Goal: Use online tool/utility: Utilize a website feature to perform a specific function

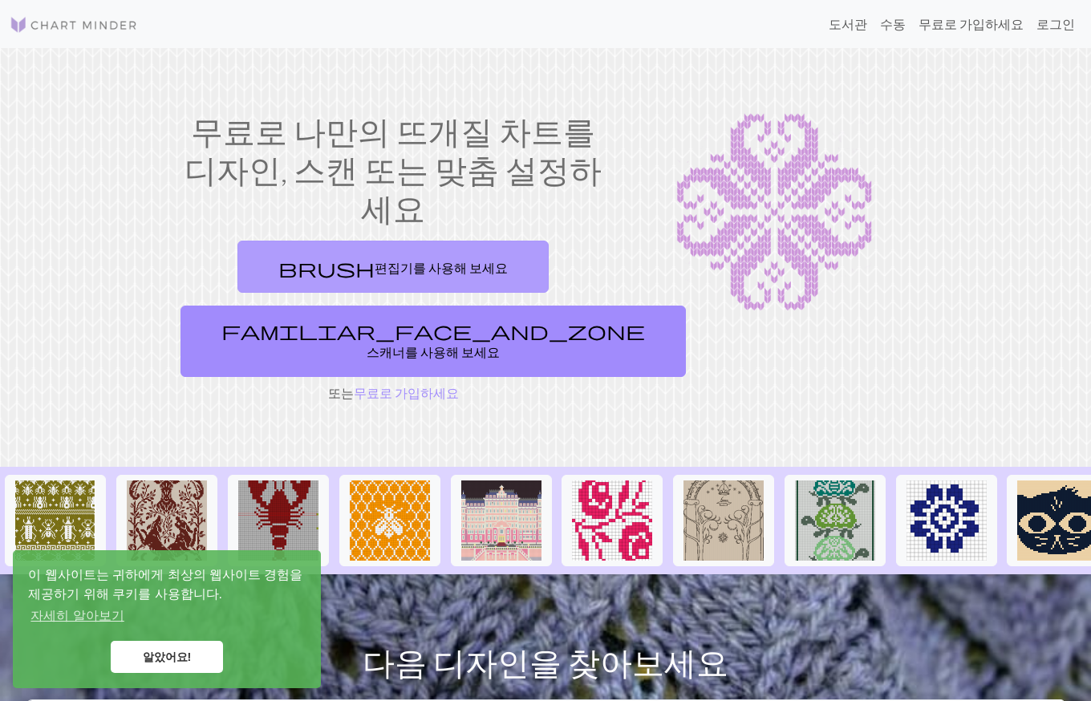
click at [297, 241] on link "brush 편집기를 사용해 보세요" at bounding box center [392, 267] width 311 height 52
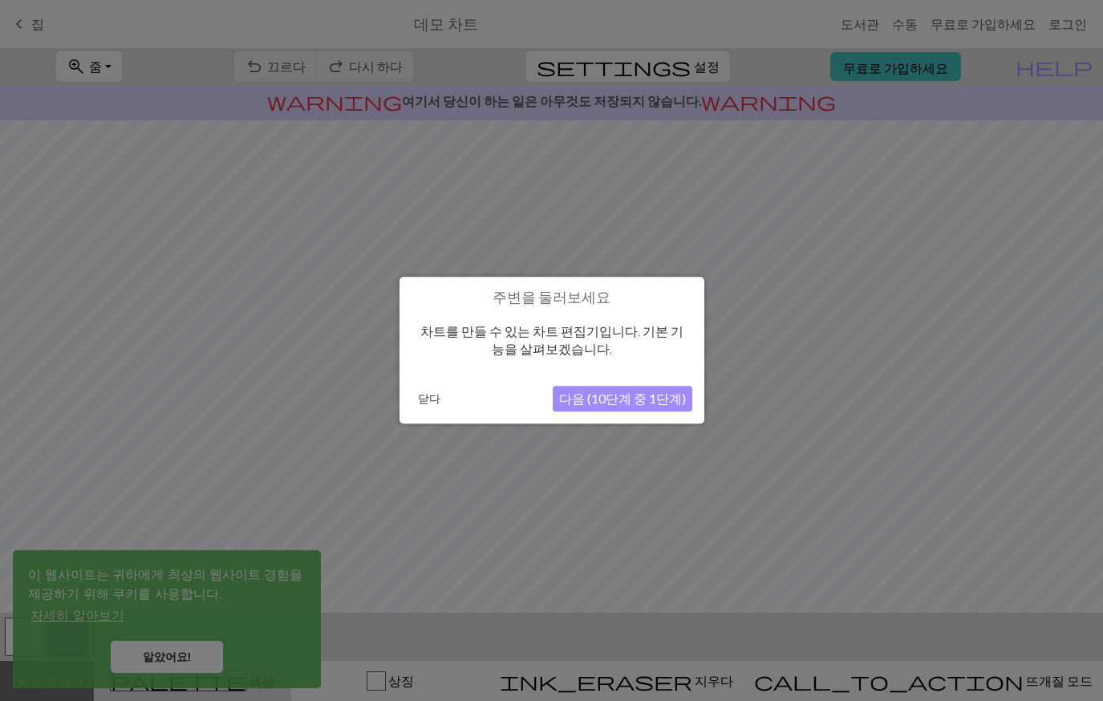
click at [582, 397] on font "다음 (10단계 중 1단계)" at bounding box center [622, 398] width 127 height 15
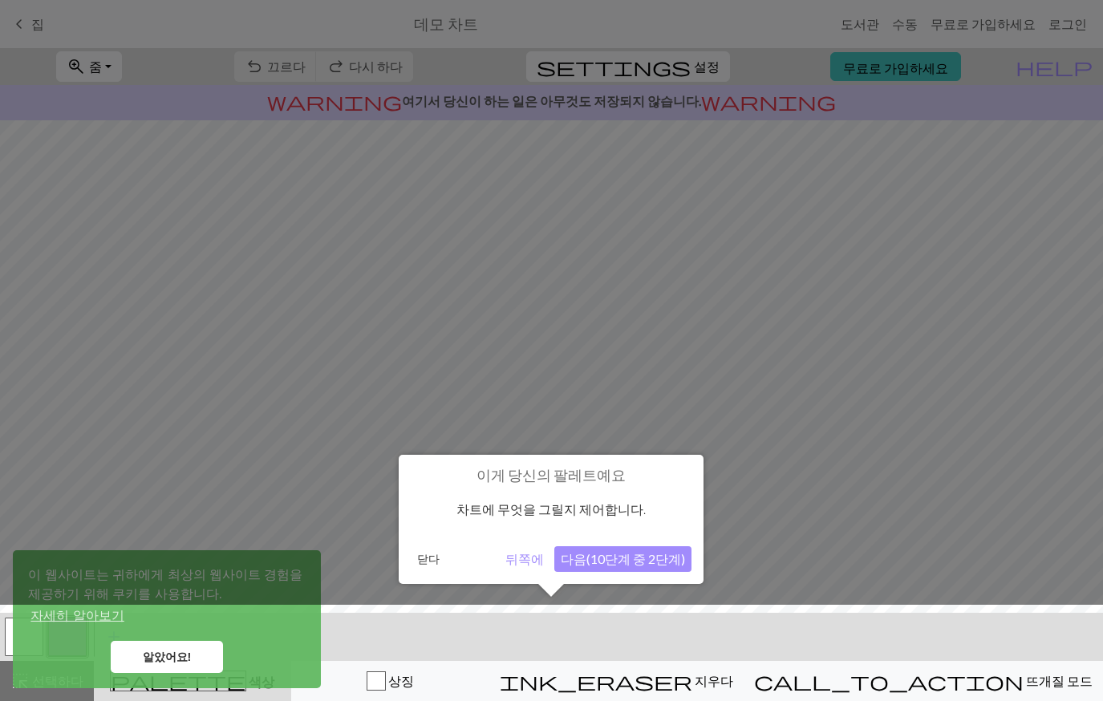
click at [585, 554] on font "다음(10단계 중 2단계)" at bounding box center [622, 558] width 124 height 15
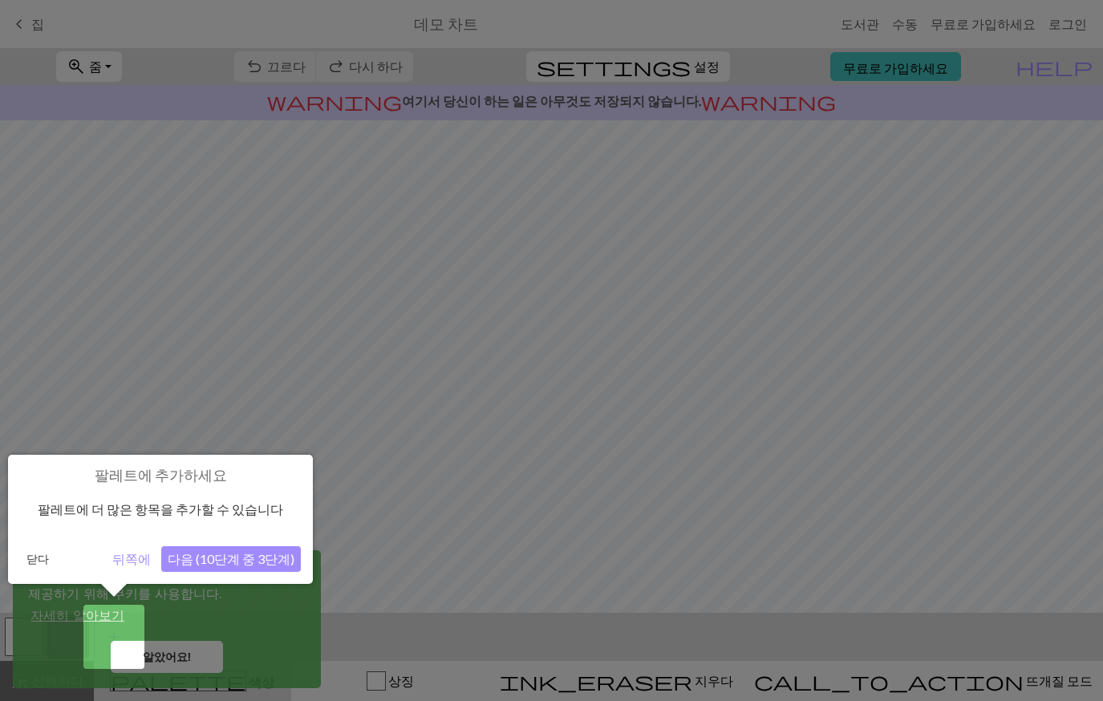
click at [128, 551] on font "뒤쪽에" at bounding box center [131, 558] width 38 height 15
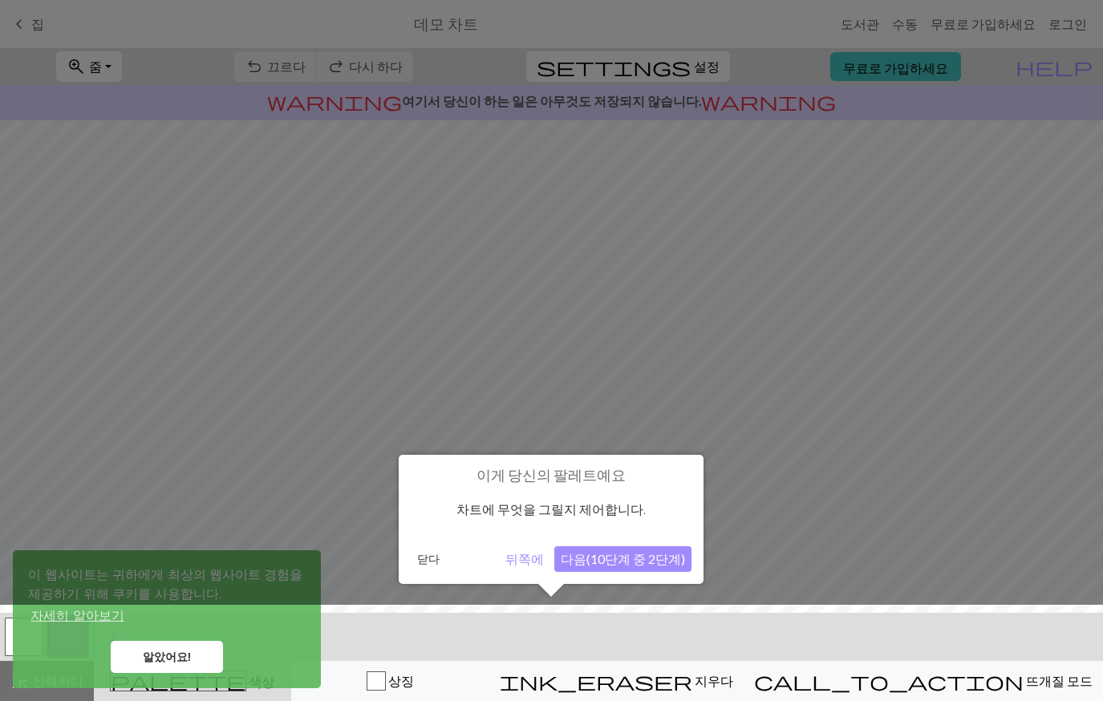
click at [163, 655] on div at bounding box center [551, 657] width 1119 height 104
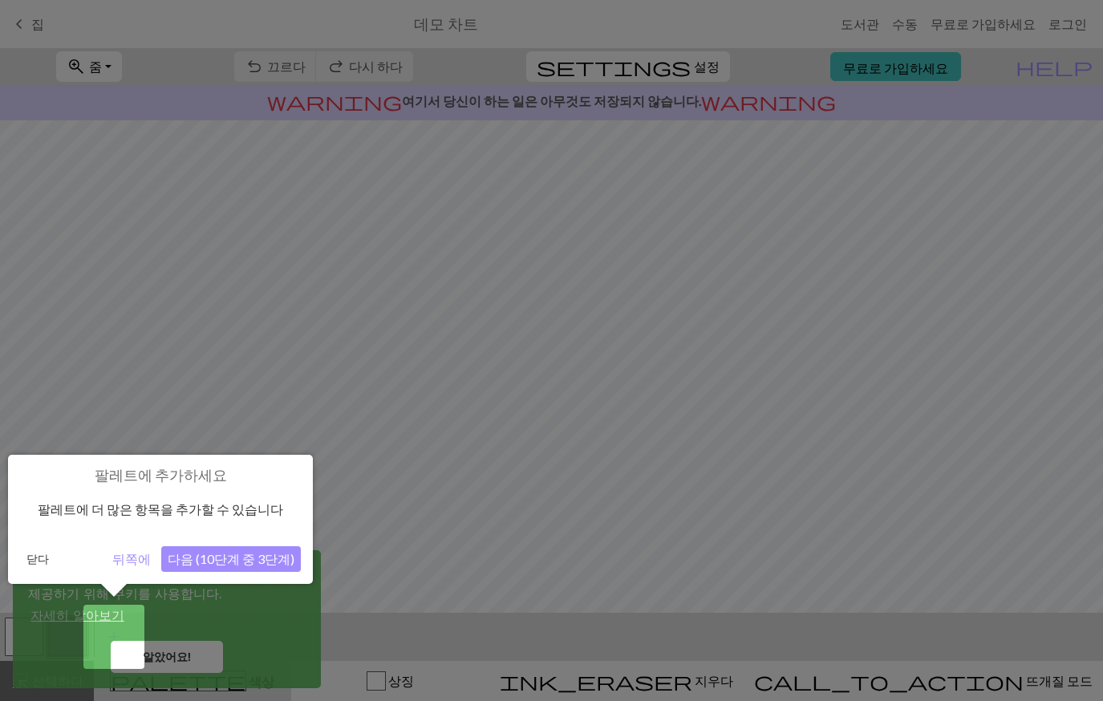
click at [44, 553] on font "닫다" at bounding box center [37, 559] width 22 height 14
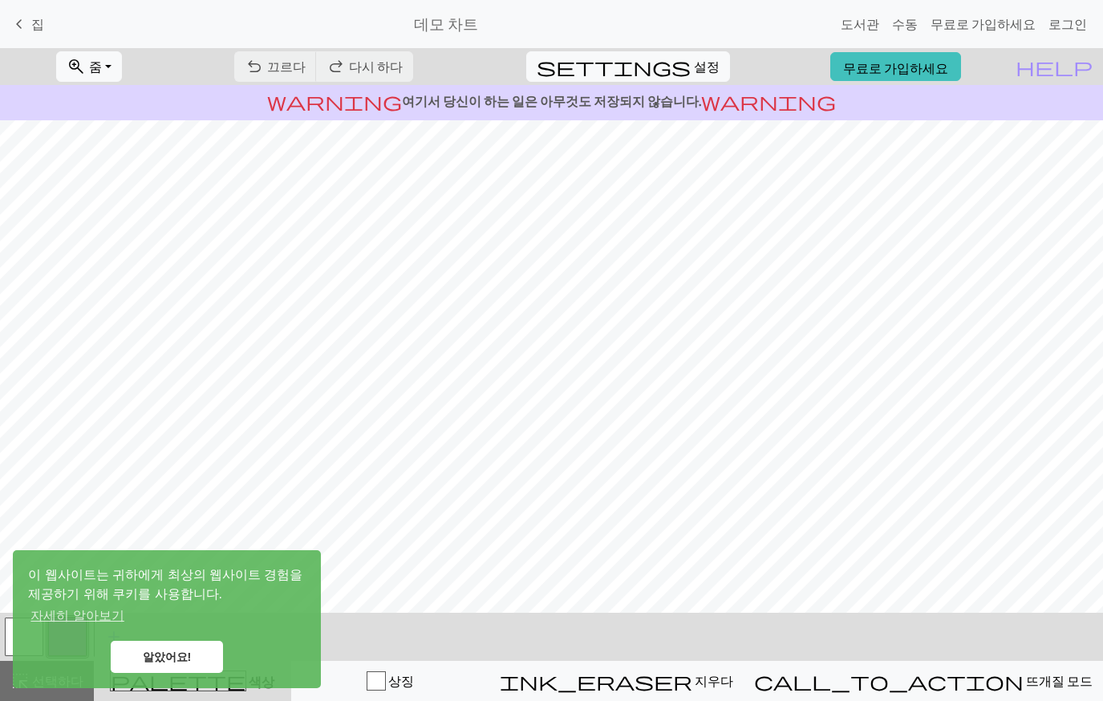
click at [148, 658] on font "알았어요!" at bounding box center [167, 656] width 49 height 13
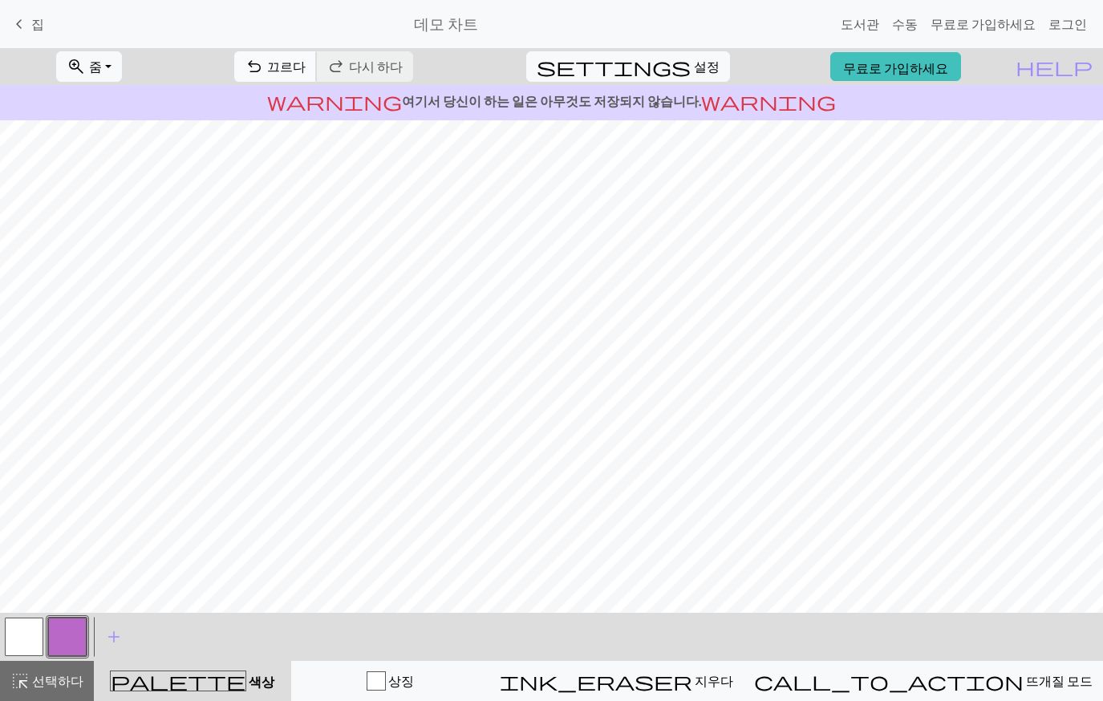
click at [306, 70] on font "끄르다" at bounding box center [286, 66] width 38 height 15
click at [380, 70] on div "undo 끄르다 끄르다 redo 다시 하다 다시 하다" at bounding box center [323, 66] width 203 height 37
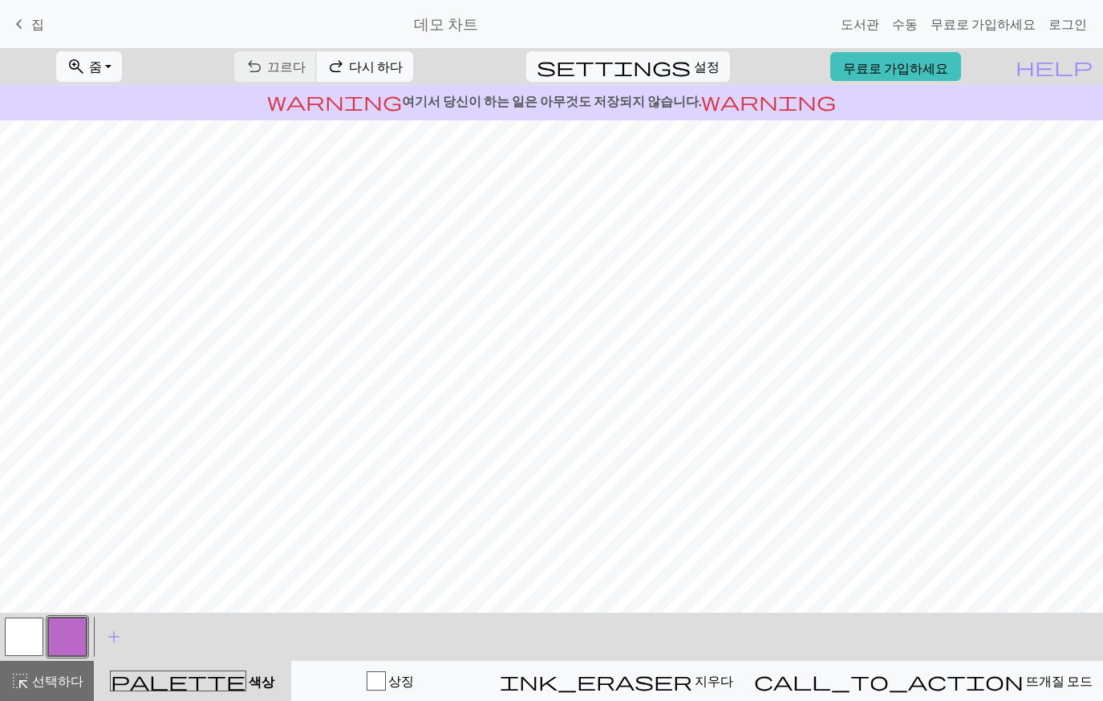
click at [380, 70] on div "undo 끄르다 끄르다 redo 다시 하다 다시 하다" at bounding box center [323, 66] width 203 height 37
drag, startPoint x: 32, startPoint y: 666, endPoint x: 33, endPoint y: 674, distance: 8.9
click at [30, 670] on button "highlight_alt 선택하다 선택하다" at bounding box center [47, 681] width 94 height 40
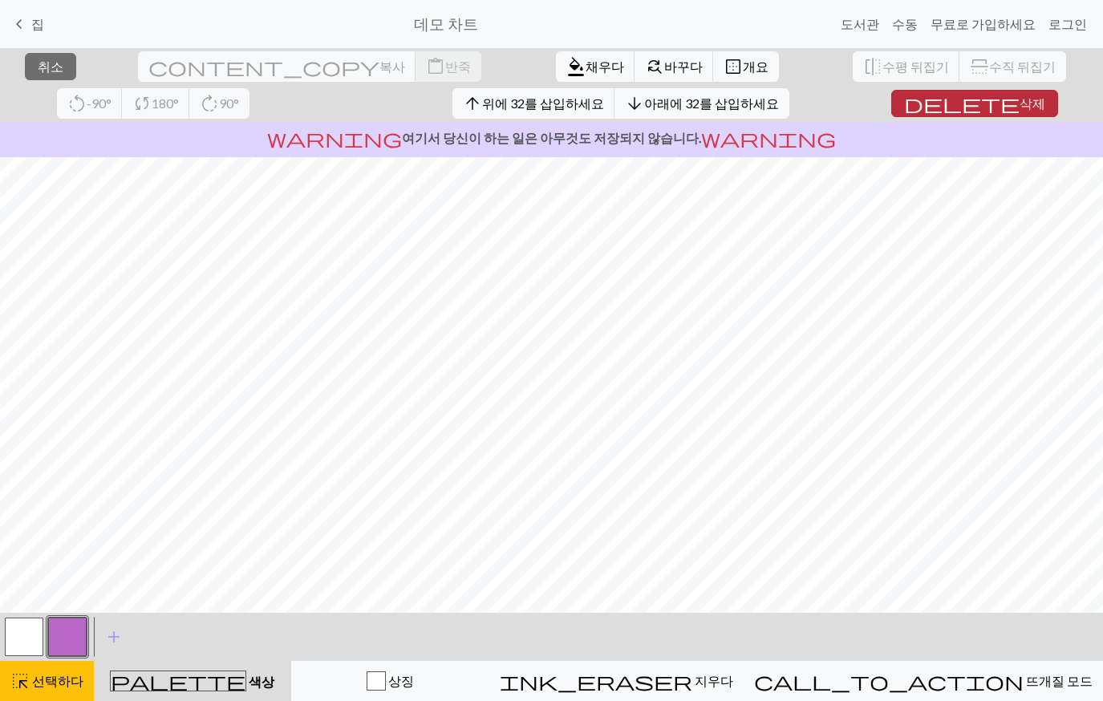
click at [904, 107] on span "delete" at bounding box center [961, 103] width 115 height 22
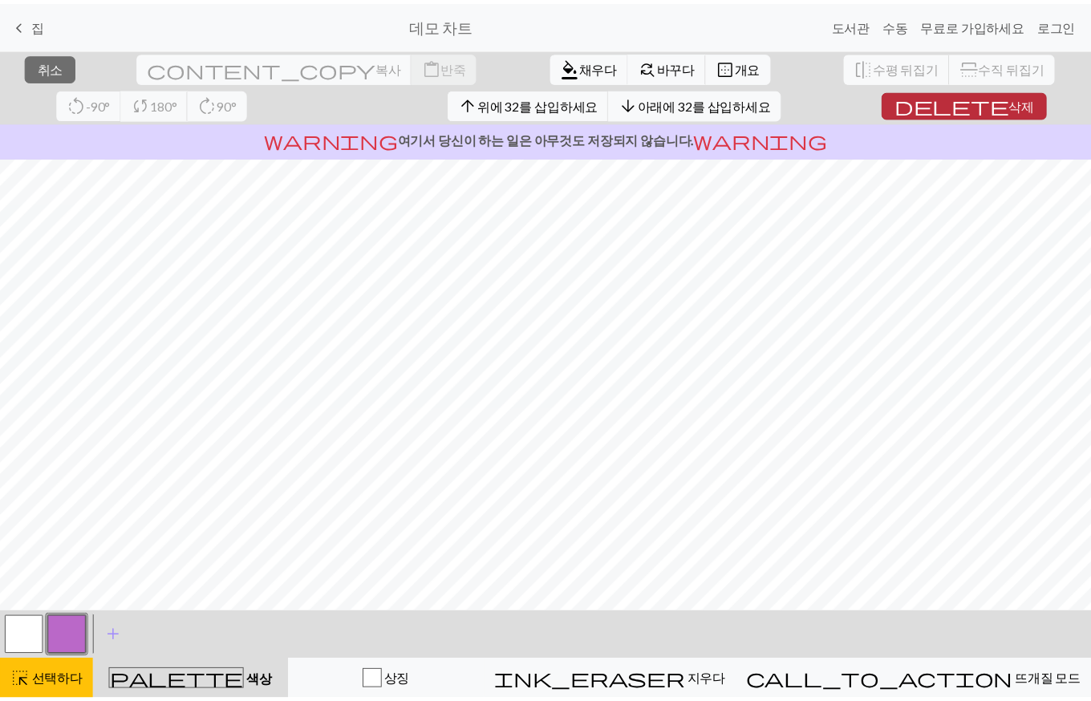
scroll to position [0, 0]
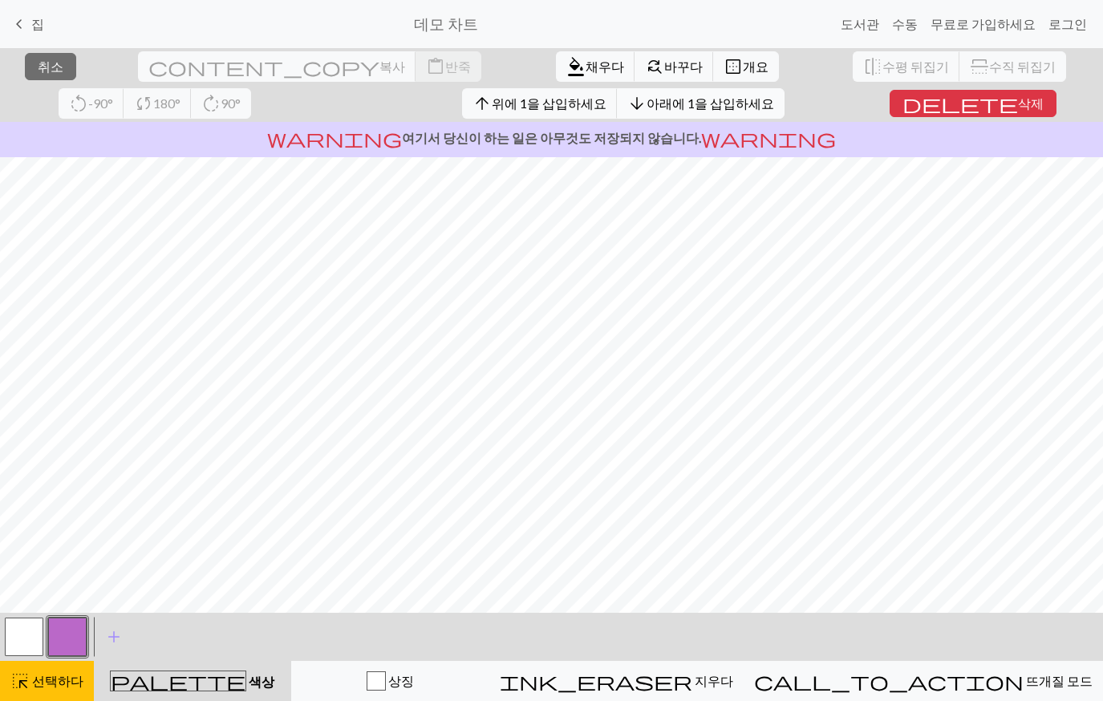
click at [617, 112] on button "arrow_downward 아래에 1을 삽입하세요" at bounding box center [701, 103] width 168 height 30
click at [646, 97] on font "아래에 1을 삽입하세요" at bounding box center [709, 102] width 127 height 15
drag, startPoint x: 249, startPoint y: 131, endPoint x: 252, endPoint y: 156, distance: 25.0
click at [249, 139] on p "warning 여기서 당신이 하는 일은 아무것도 저장되지 않습니다. warning" at bounding box center [551, 137] width 1090 height 19
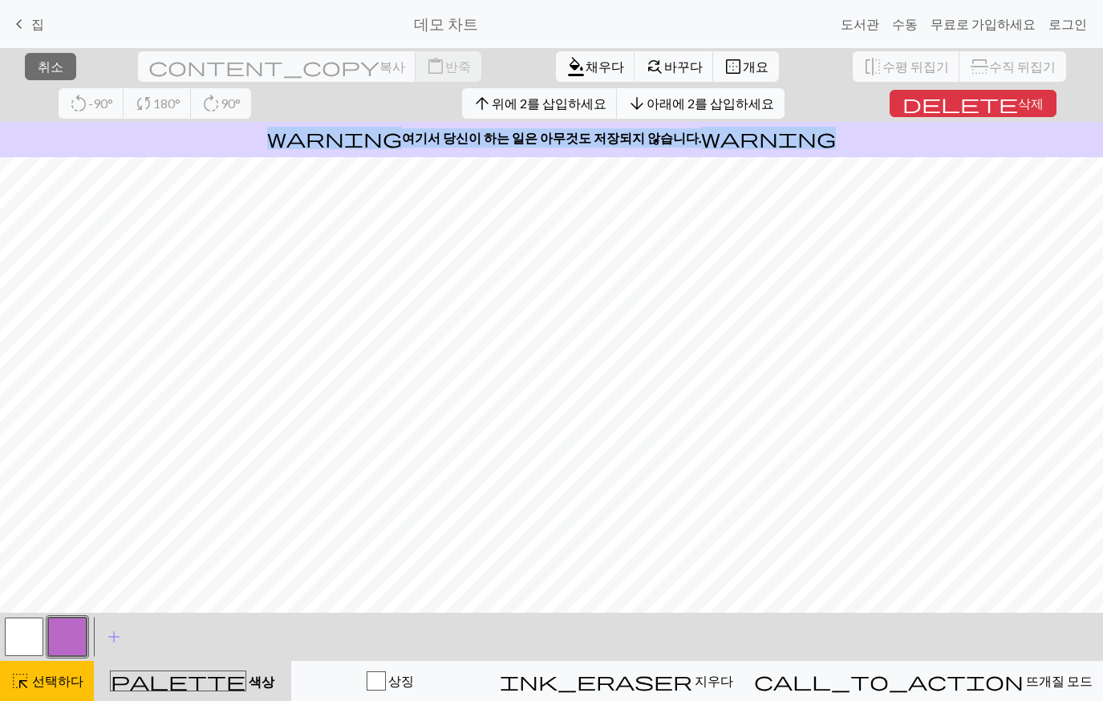
click at [646, 106] on font "아래에 2를 삽입하세요" at bounding box center [709, 102] width 127 height 15
click at [617, 95] on button "arrow_downward 아래에 2를 삽입하세요" at bounding box center [701, 103] width 168 height 30
click at [646, 102] on font "아래에 2를 삽입하세요" at bounding box center [709, 102] width 127 height 15
click at [492, 107] on font "위에 2를 삽입하세요" at bounding box center [549, 102] width 115 height 15
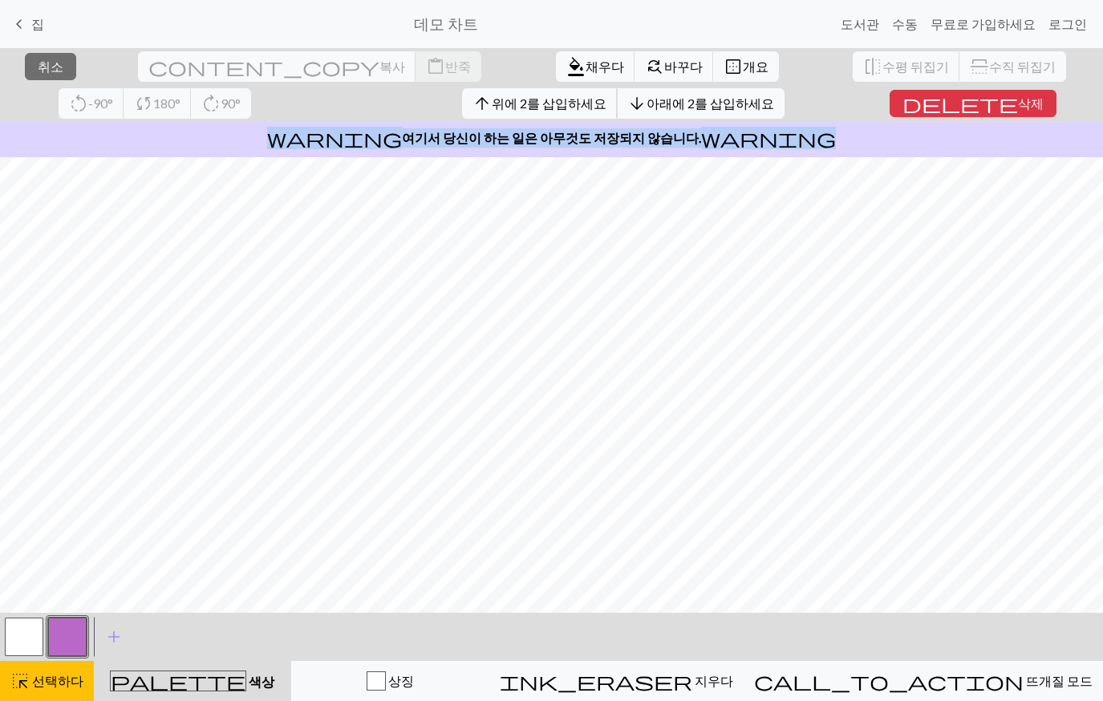
drag, startPoint x: 286, startPoint y: 88, endPoint x: 284, endPoint y: 147, distance: 58.6
click at [462, 106] on button "arrow_upward 위에 2를 삽입하세요" at bounding box center [540, 103] width 156 height 30
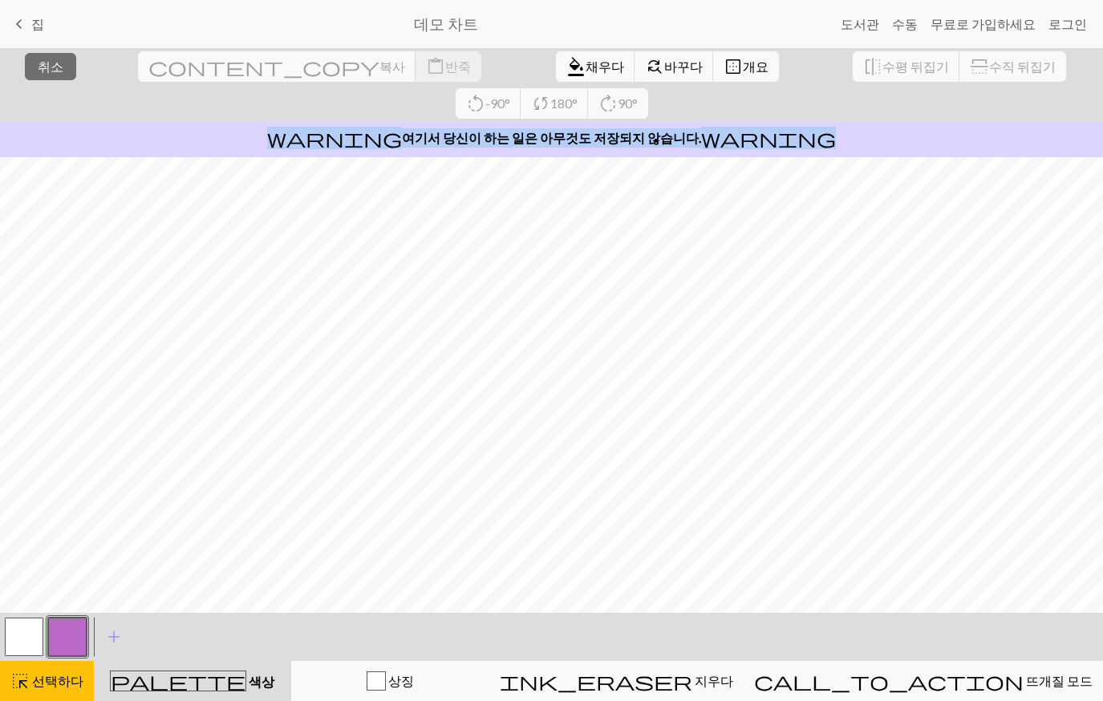
drag, startPoint x: 26, startPoint y: 625, endPoint x: 31, endPoint y: 614, distance: 12.6
click at [26, 625] on button "button" at bounding box center [24, 636] width 38 height 38
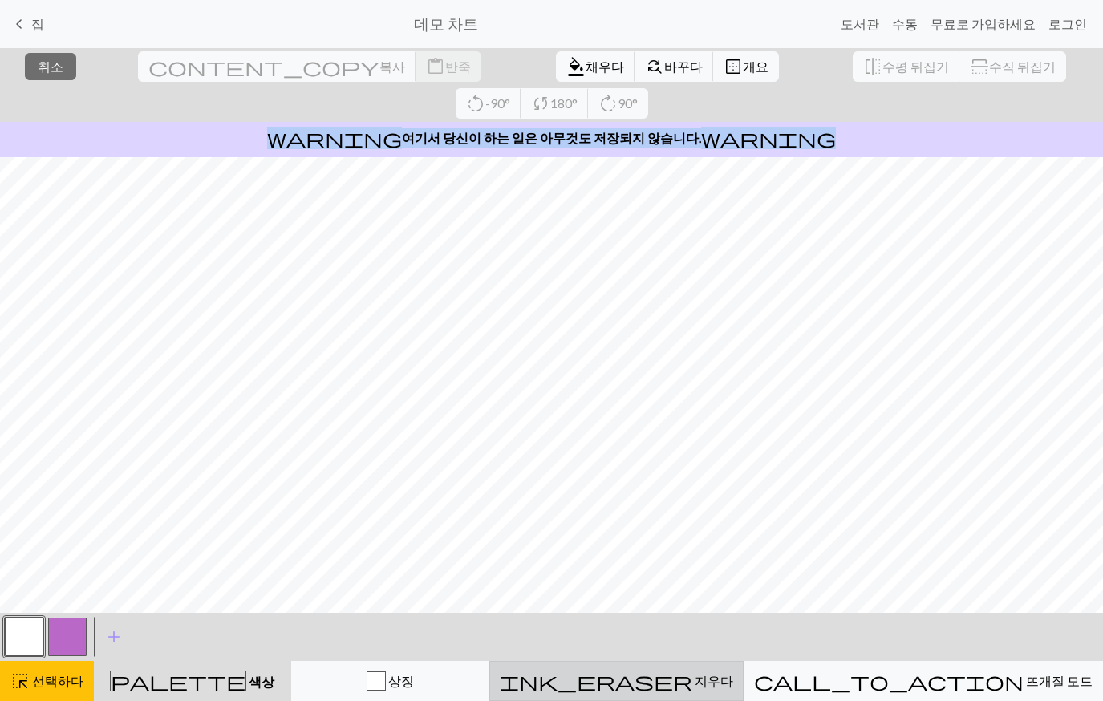
click at [690, 661] on button "ink_eraser [PERSON_NAME]" at bounding box center [616, 681] width 254 height 40
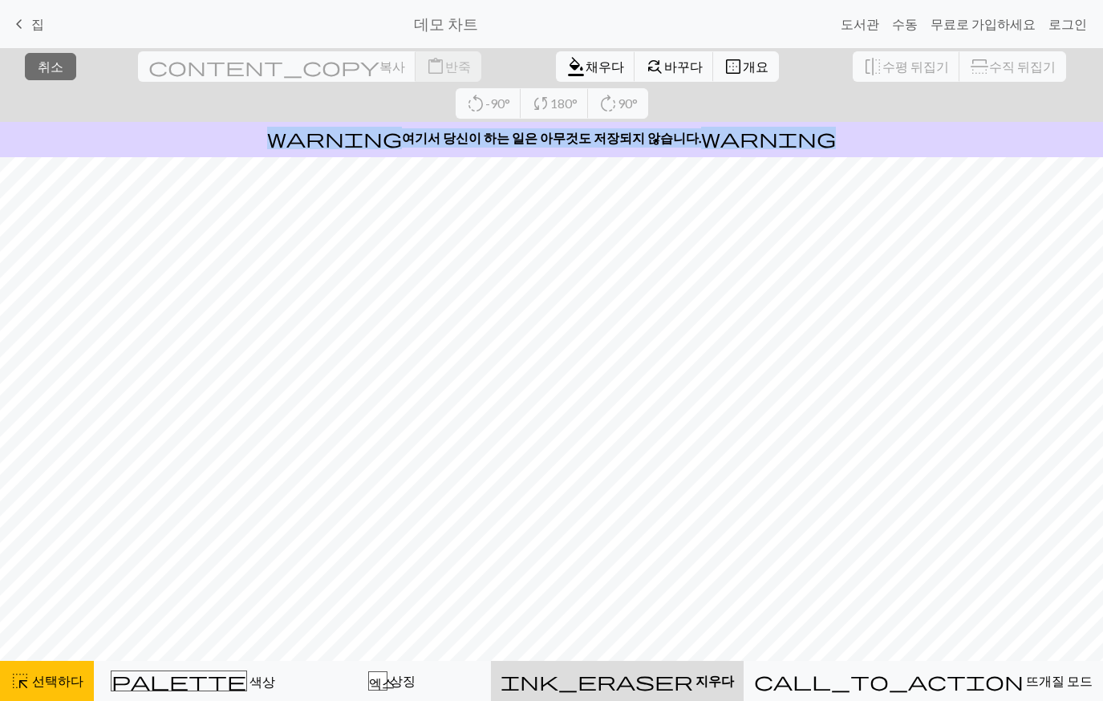
click at [734, 671] on div "ink_eraser [PERSON_NAME]" at bounding box center [616, 680] width 233 height 19
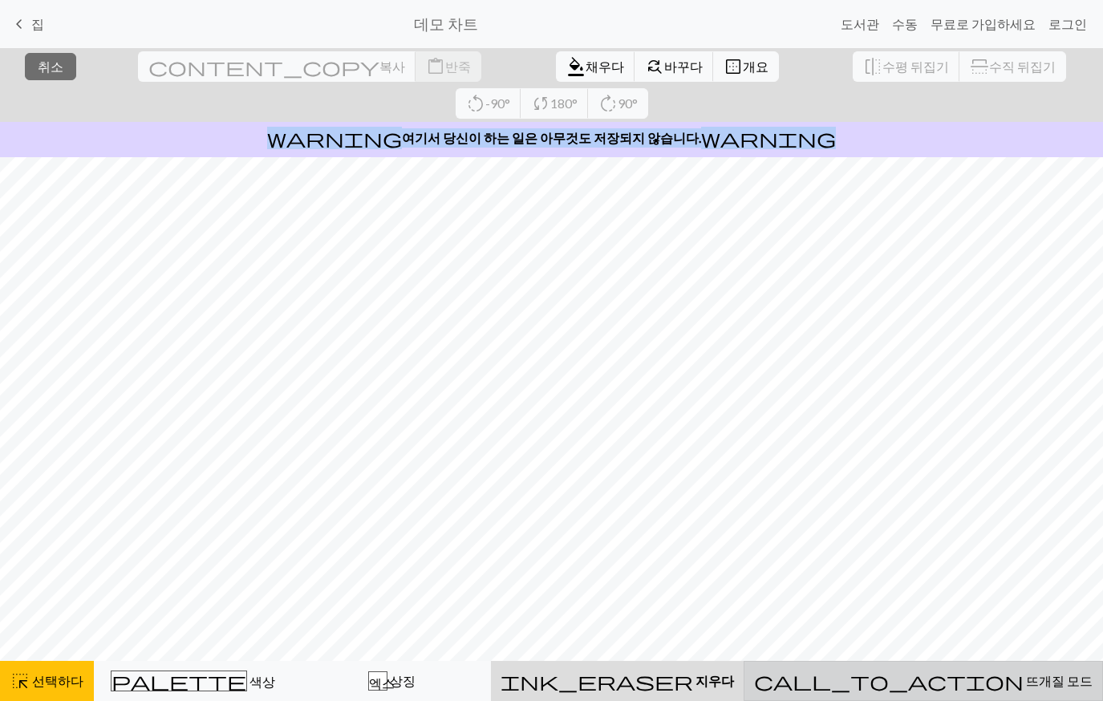
click at [893, 681] on div "call_to_action 뜨개질 모드 뜨개질 모드" at bounding box center [923, 680] width 338 height 19
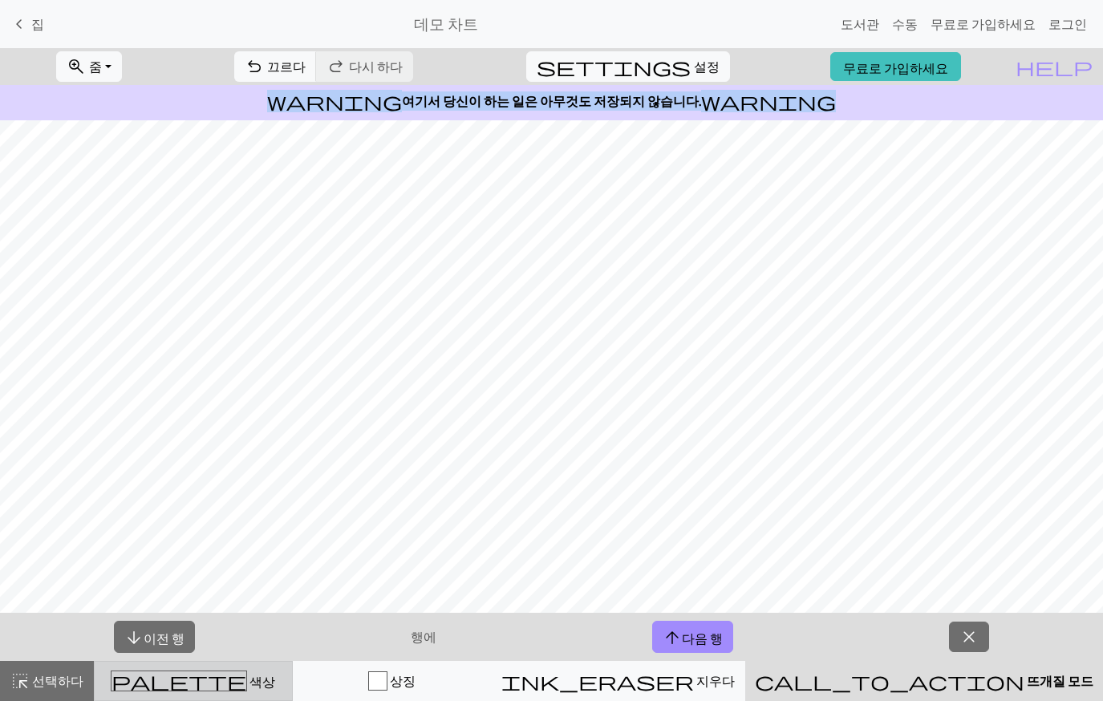
click at [250, 670] on button "palette 색상 색상" at bounding box center [193, 681] width 199 height 40
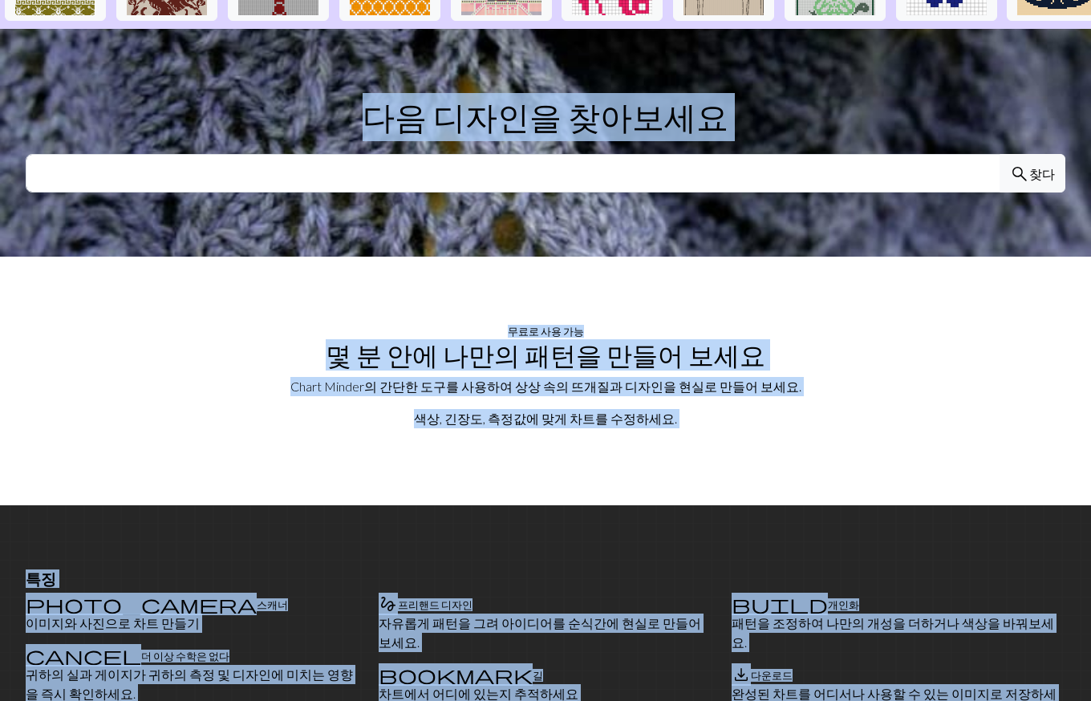
scroll to position [722, 0]
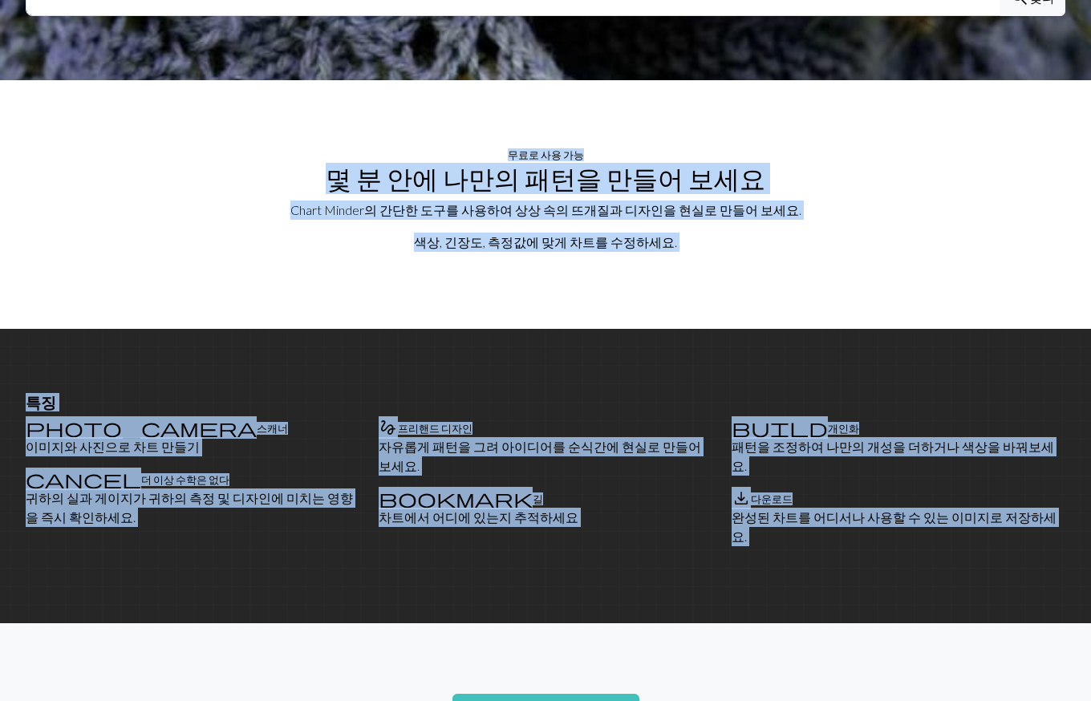
click at [679, 543] on section "특징 photo_camera 스캐너 이미지와 사진으로 차트 만들기 cancel 더 이상 수학은 없다 귀하의 실과 게이지가 귀하의 측정 및 디자…" at bounding box center [545, 476] width 1091 height 294
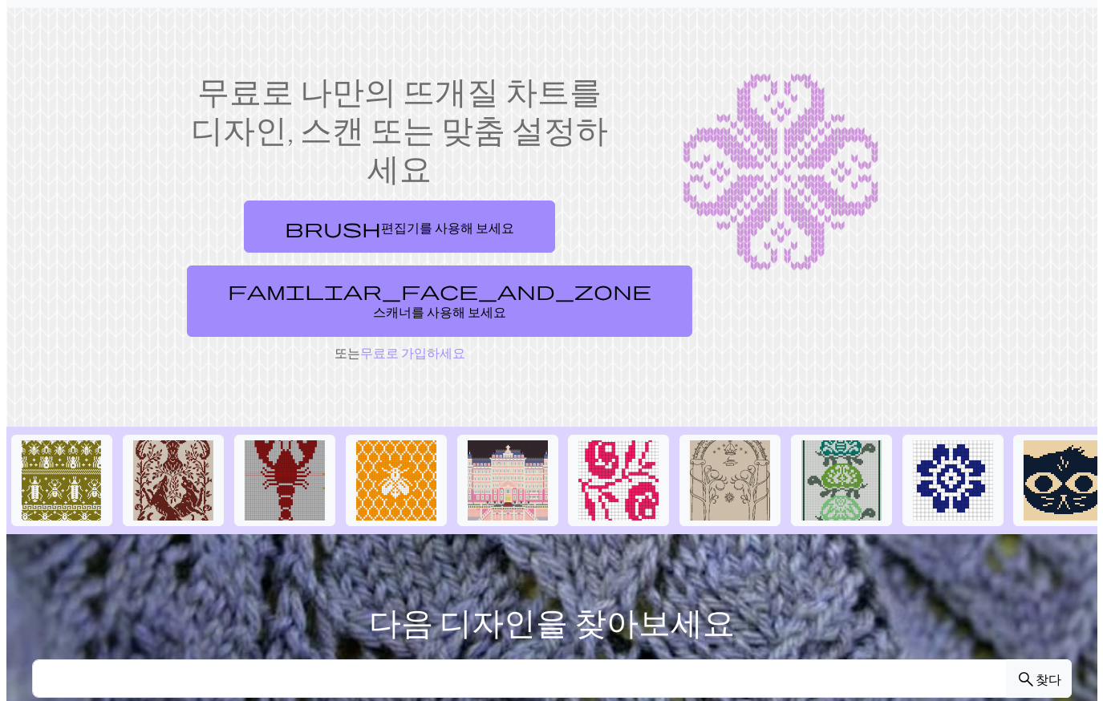
scroll to position [0, 0]
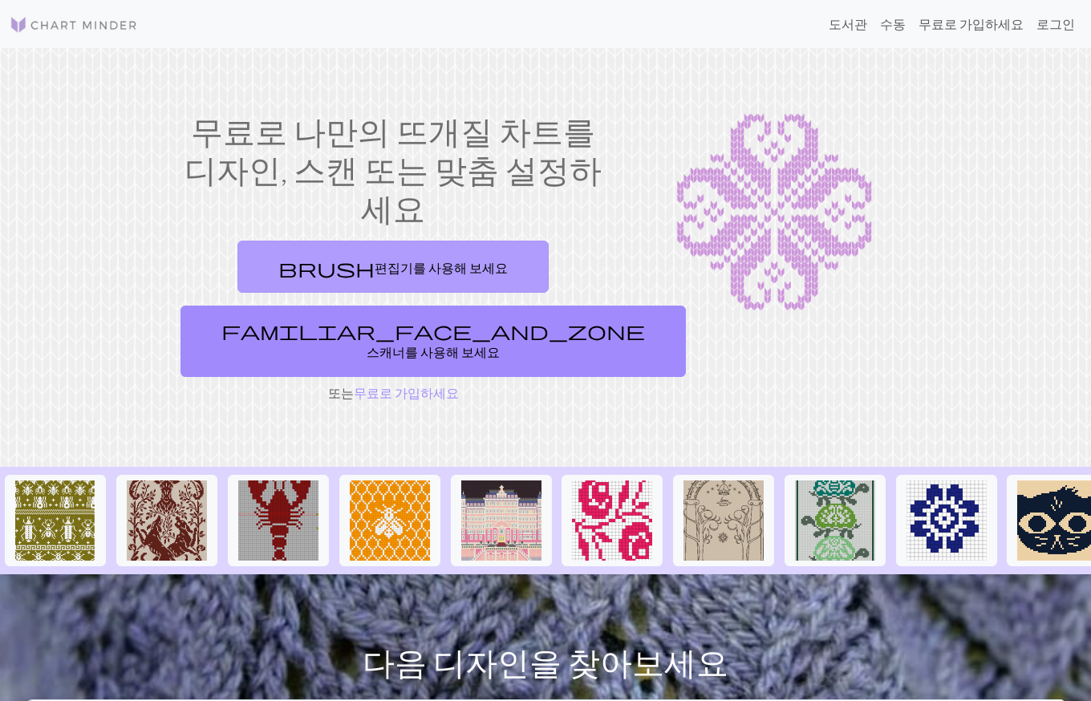
click at [427, 260] on font "편집기를 사용해 보세요" at bounding box center [440, 267] width 133 height 15
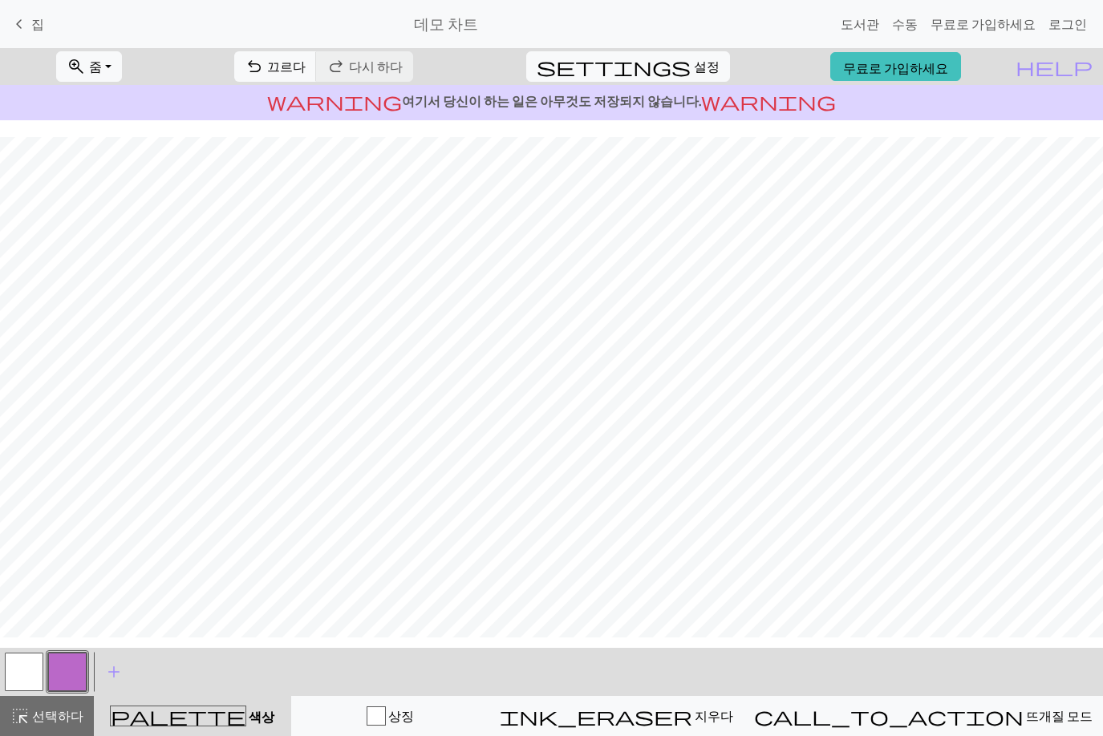
scroll to position [70, 0]
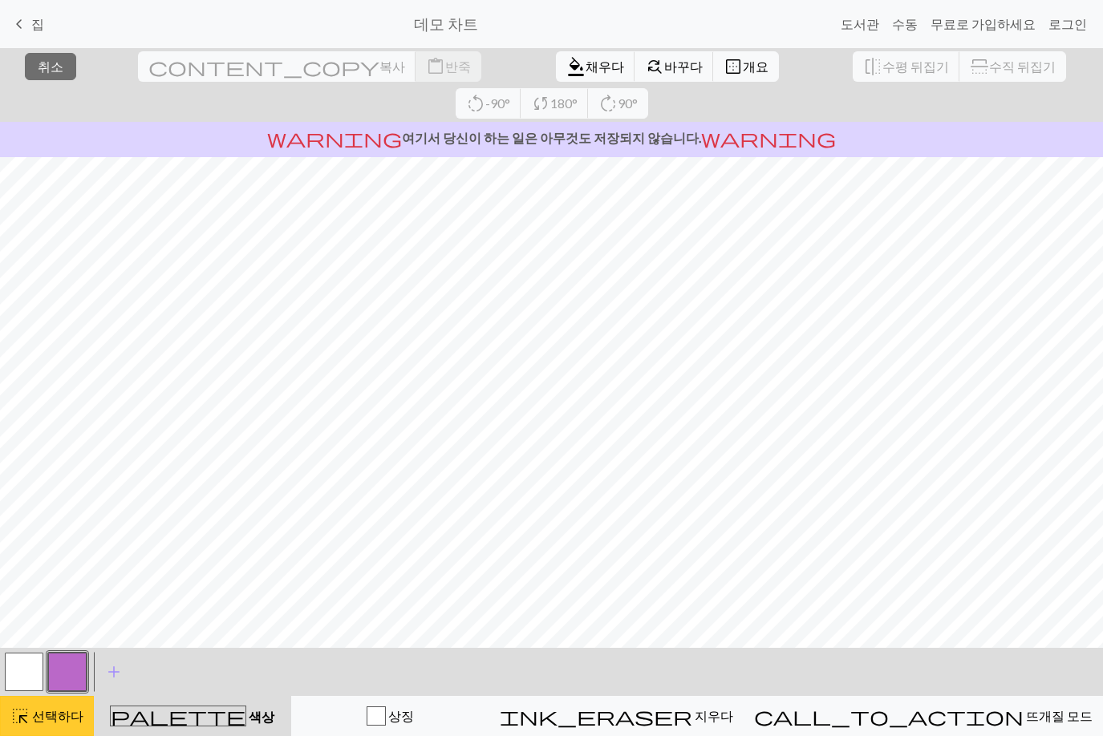
click at [44, 700] on div "highlight_alt 선택하다 선택하다" at bounding box center [46, 715] width 73 height 19
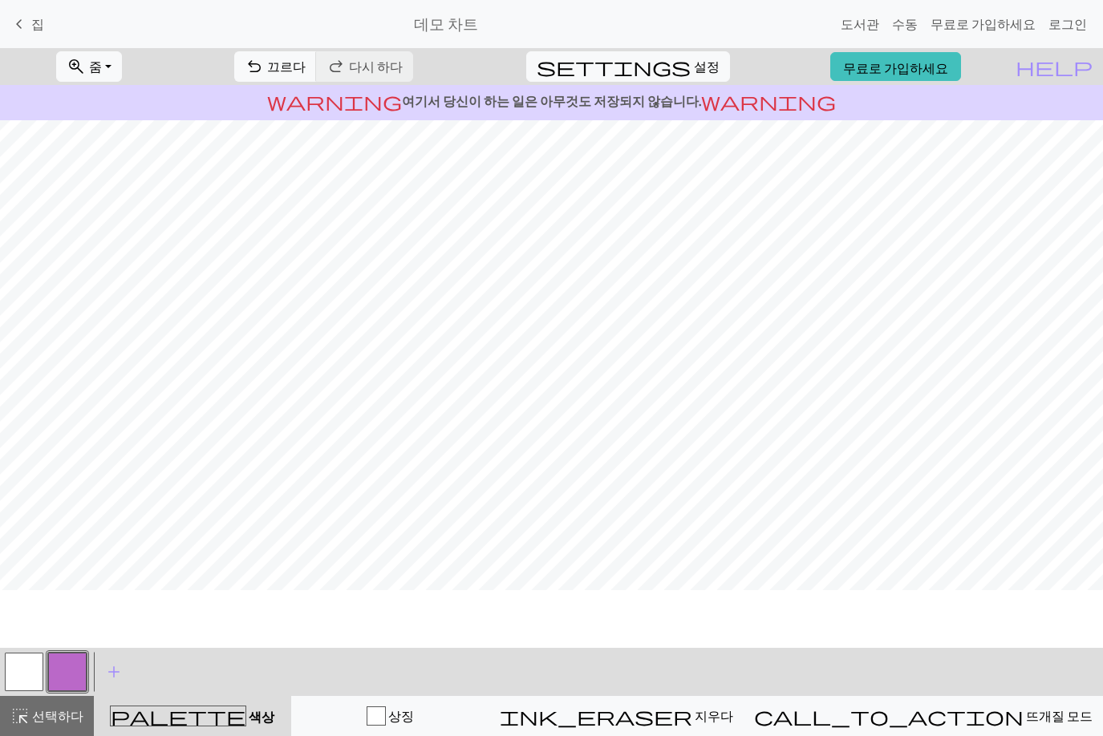
scroll to position [0, 0]
click at [41, 700] on font "선택하다" at bounding box center [57, 715] width 51 height 15
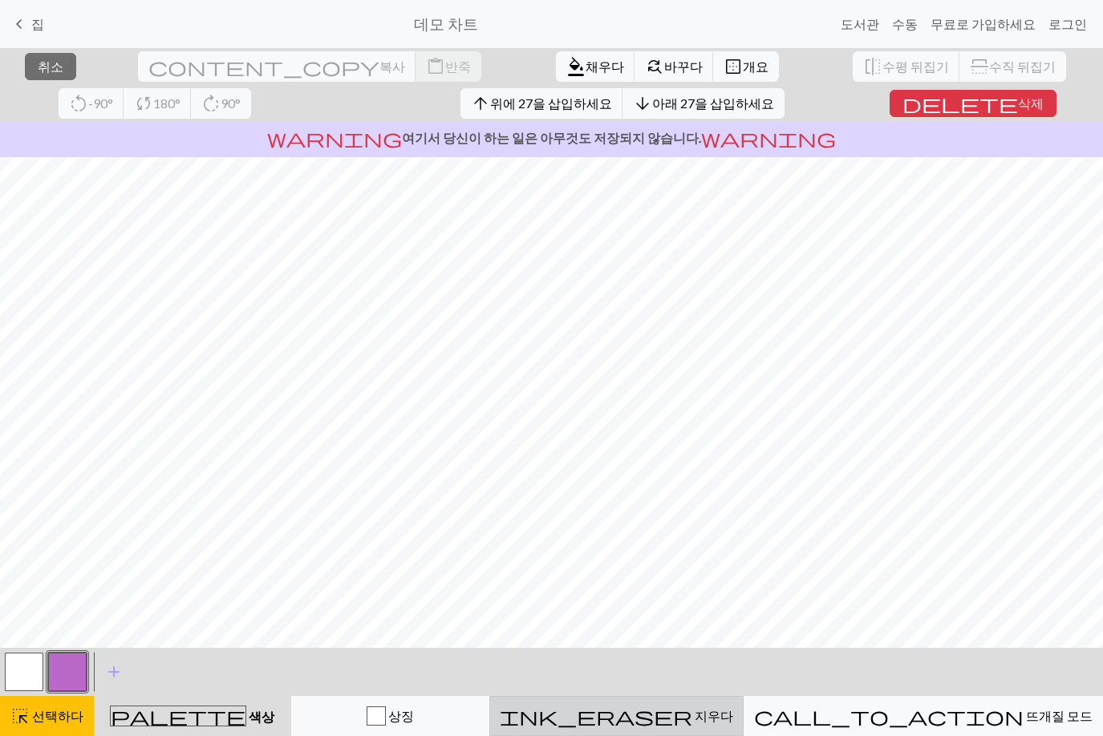
click at [692, 700] on span "ink_eraser" at bounding box center [596, 716] width 192 height 22
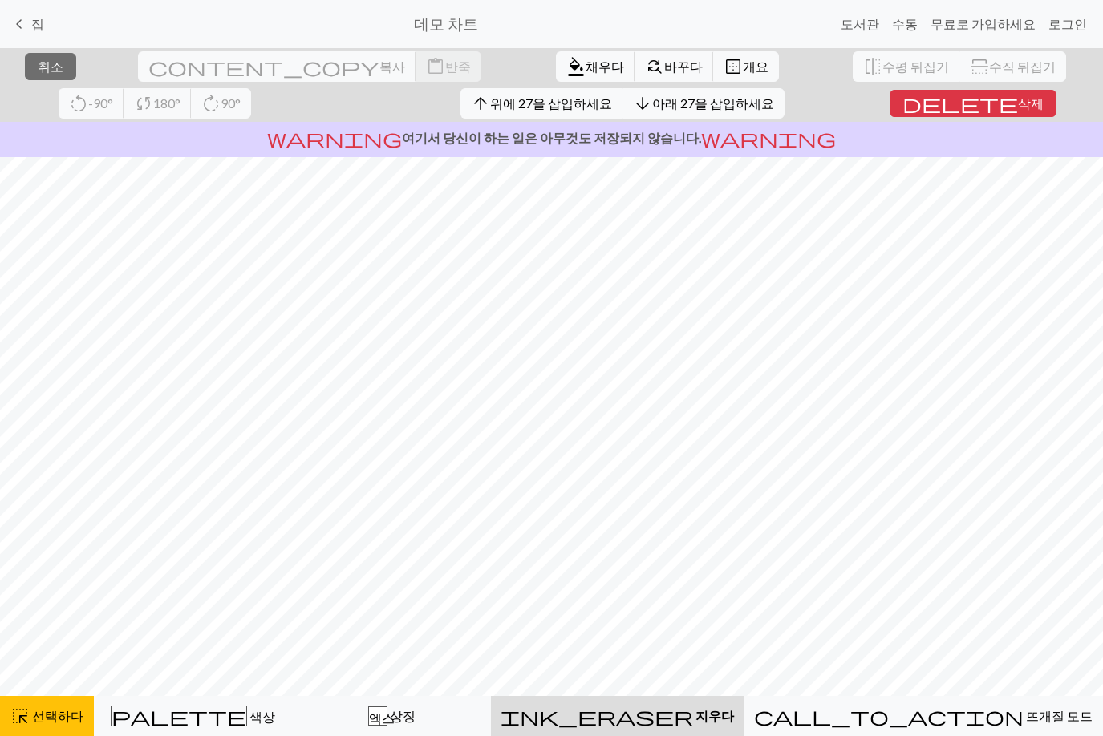
click at [693, 700] on span "ink_eraser" at bounding box center [596, 716] width 192 height 22
click at [674, 700] on div "ink_eraser [PERSON_NAME]" at bounding box center [616, 715] width 233 height 19
click at [688, 700] on div "ink_eraser [PERSON_NAME]" at bounding box center [616, 715] width 233 height 19
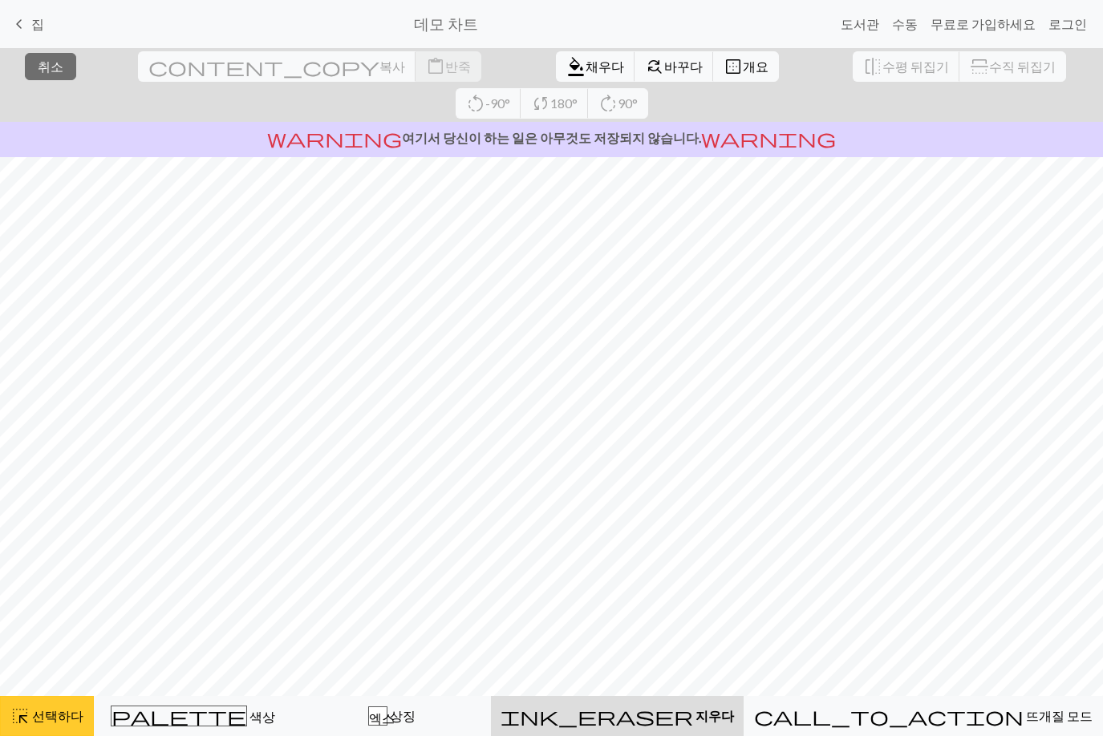
click at [57, 700] on button "highlight_alt 선택하다 선택하다" at bounding box center [47, 716] width 94 height 40
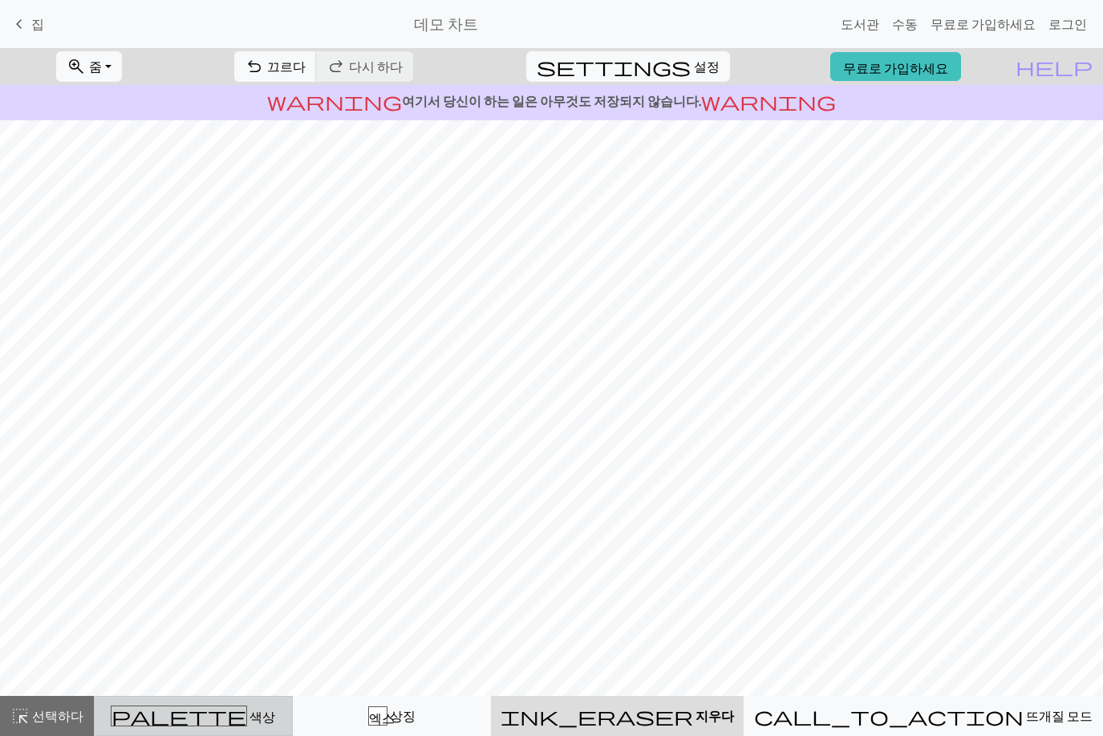
click at [208, 700] on span "palette" at bounding box center [178, 716] width 135 height 22
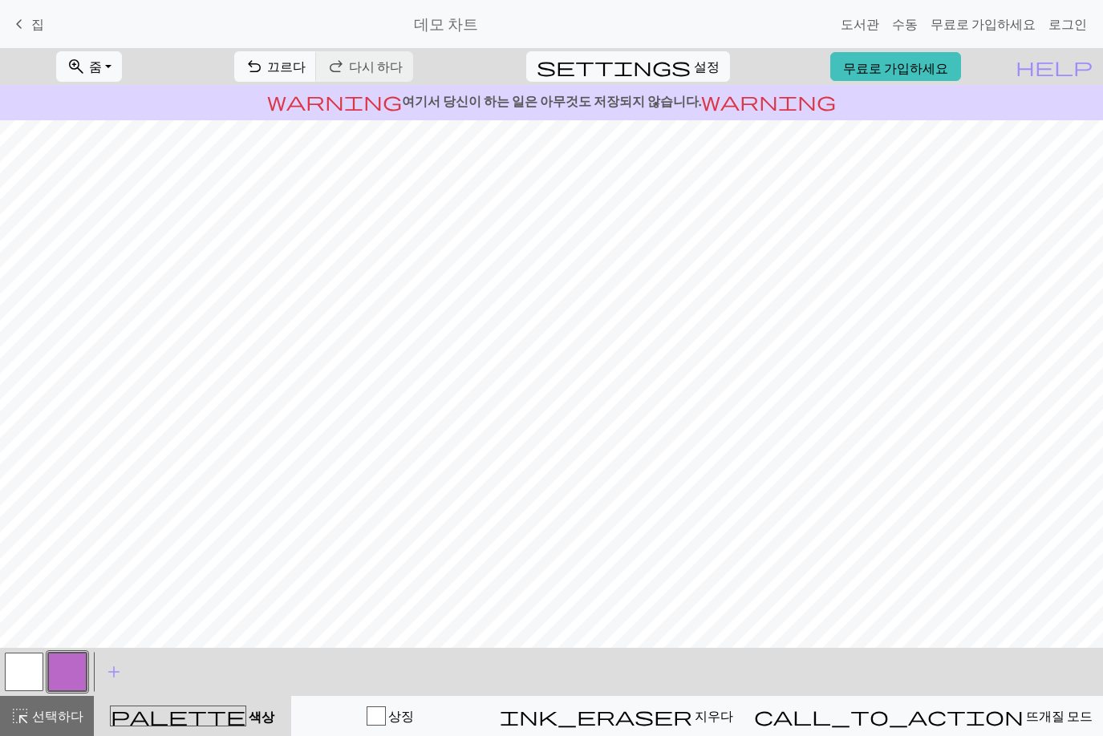
click at [33, 662] on button "button" at bounding box center [24, 672] width 38 height 38
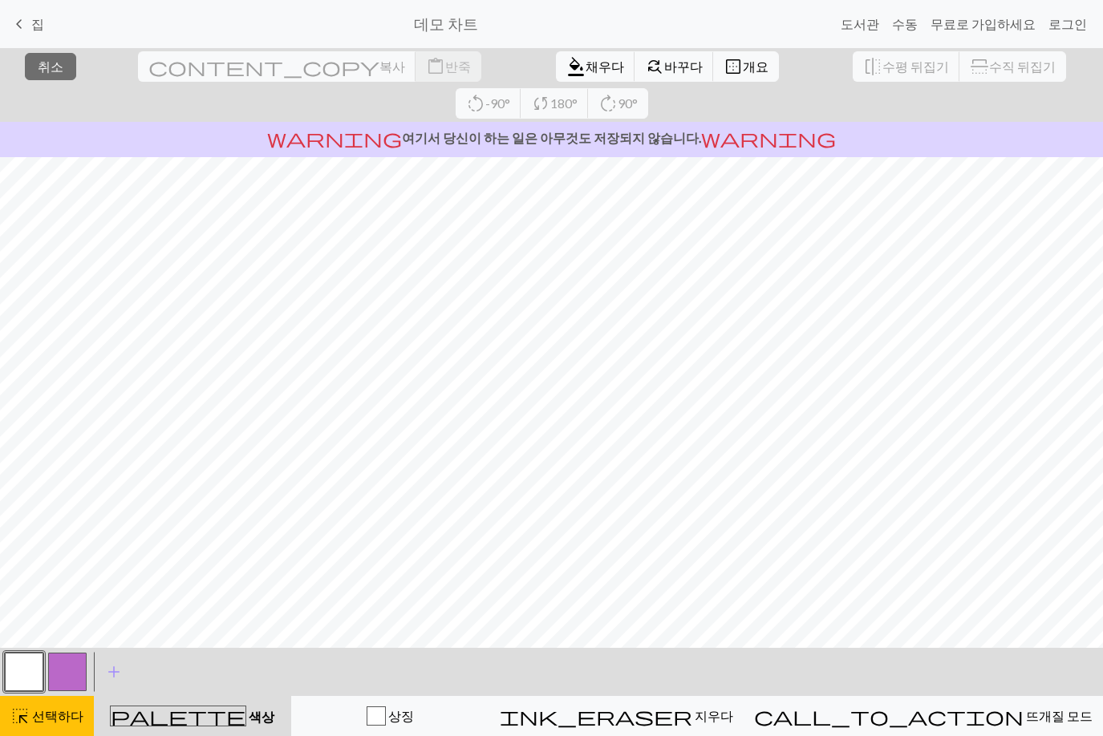
click at [32, 674] on button "button" at bounding box center [24, 672] width 38 height 38
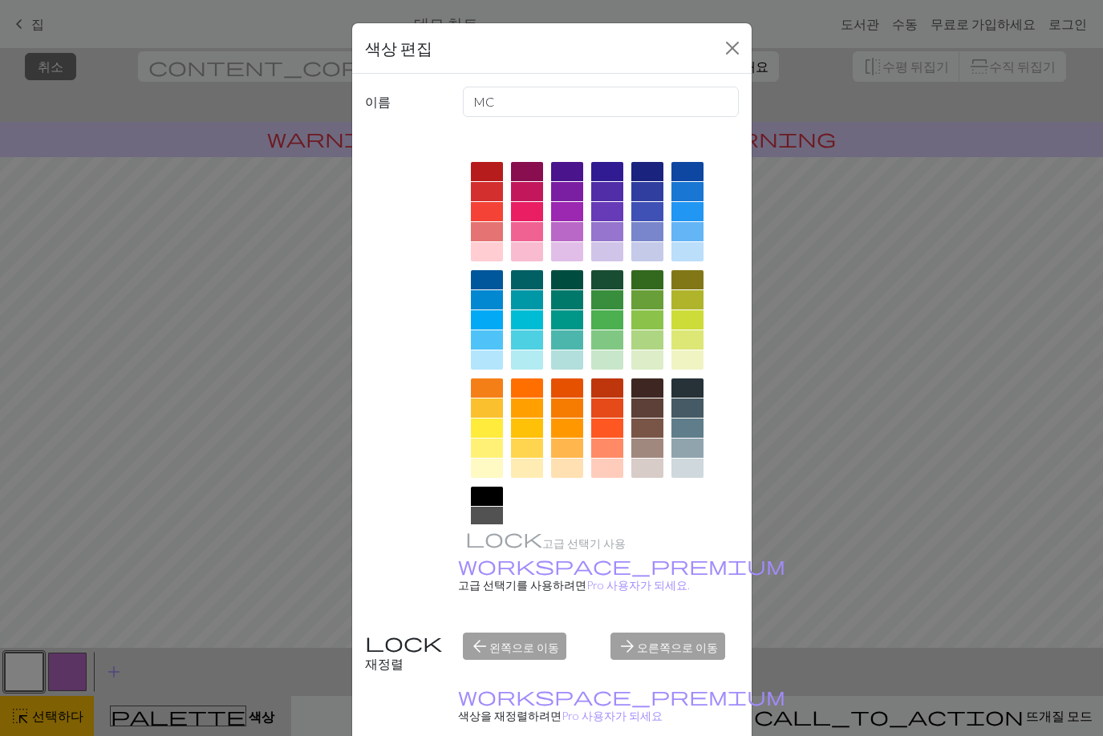
click at [525, 500] on div at bounding box center [598, 374] width 281 height 451
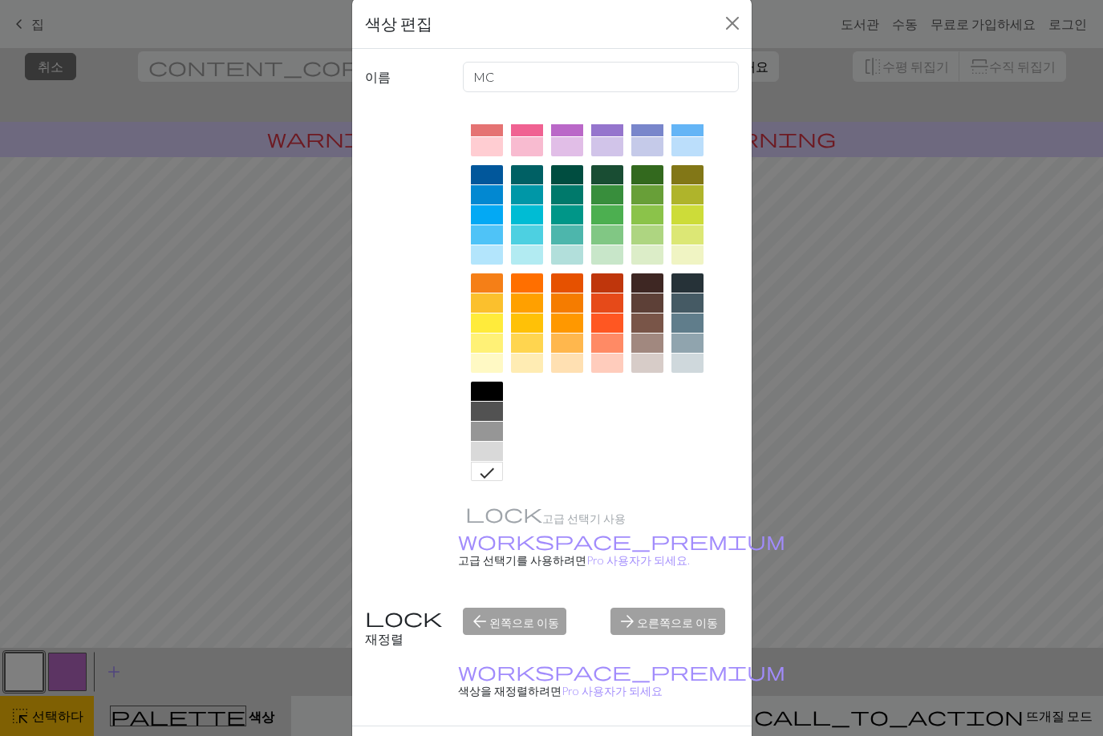
scroll to position [45, 0]
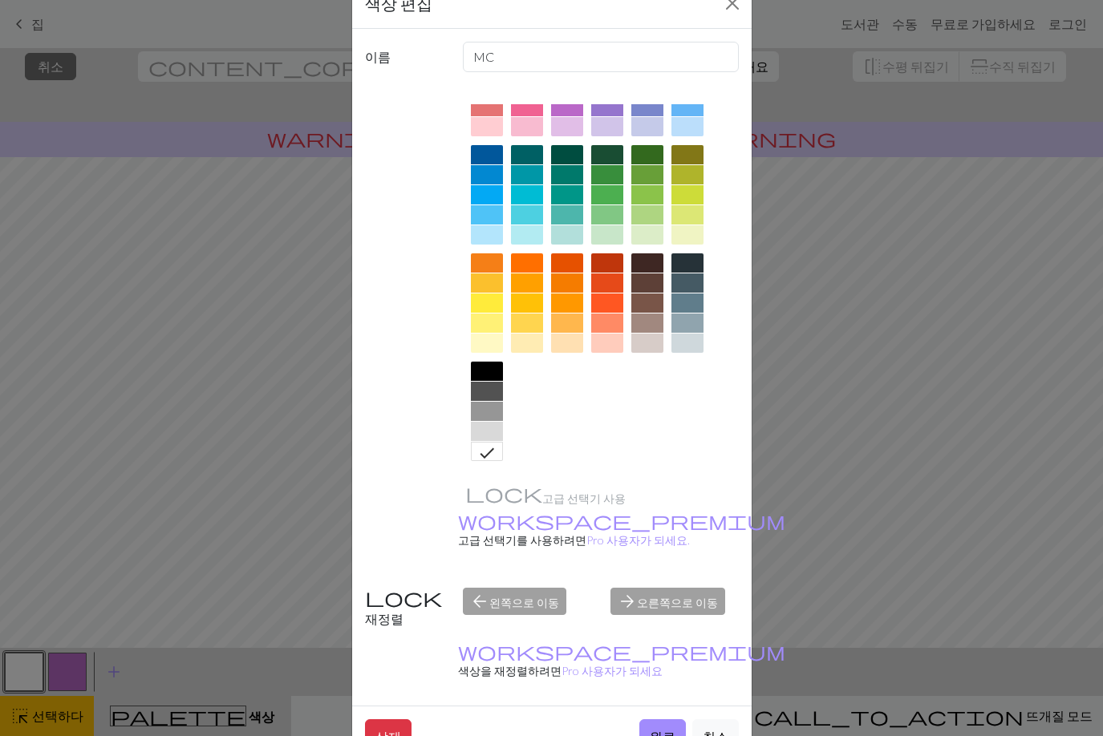
drag, startPoint x: 474, startPoint y: 452, endPoint x: 474, endPoint y: 462, distance: 9.6
click at [477, 458] on icon at bounding box center [486, 452] width 19 height 19
click at [652, 700] on font "완료" at bounding box center [662, 736] width 26 height 15
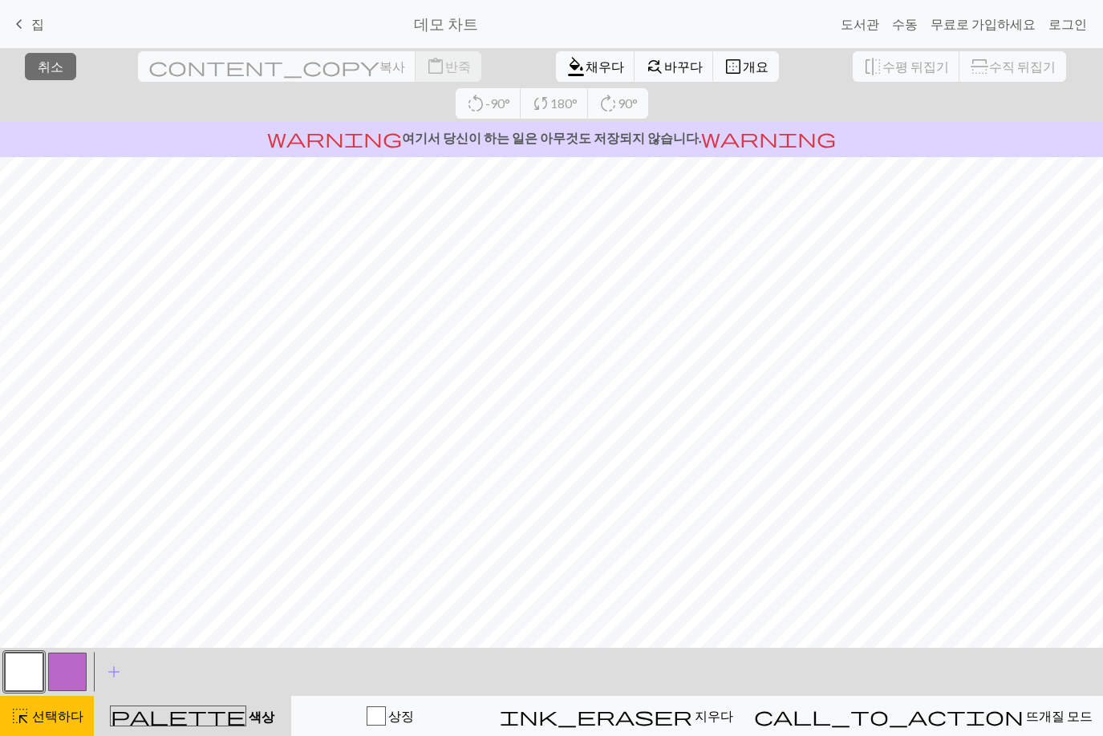
click at [196, 700] on span "palette" at bounding box center [178, 716] width 135 height 22
click at [249, 700] on font "색상" at bounding box center [262, 716] width 26 height 15
drag, startPoint x: 242, startPoint y: 711, endPoint x: 382, endPoint y: 704, distance: 139.7
click at [249, 700] on div "palette 색상 색상" at bounding box center [192, 716] width 178 height 21
click at [382, 700] on button "상징" at bounding box center [390, 716] width 198 height 40
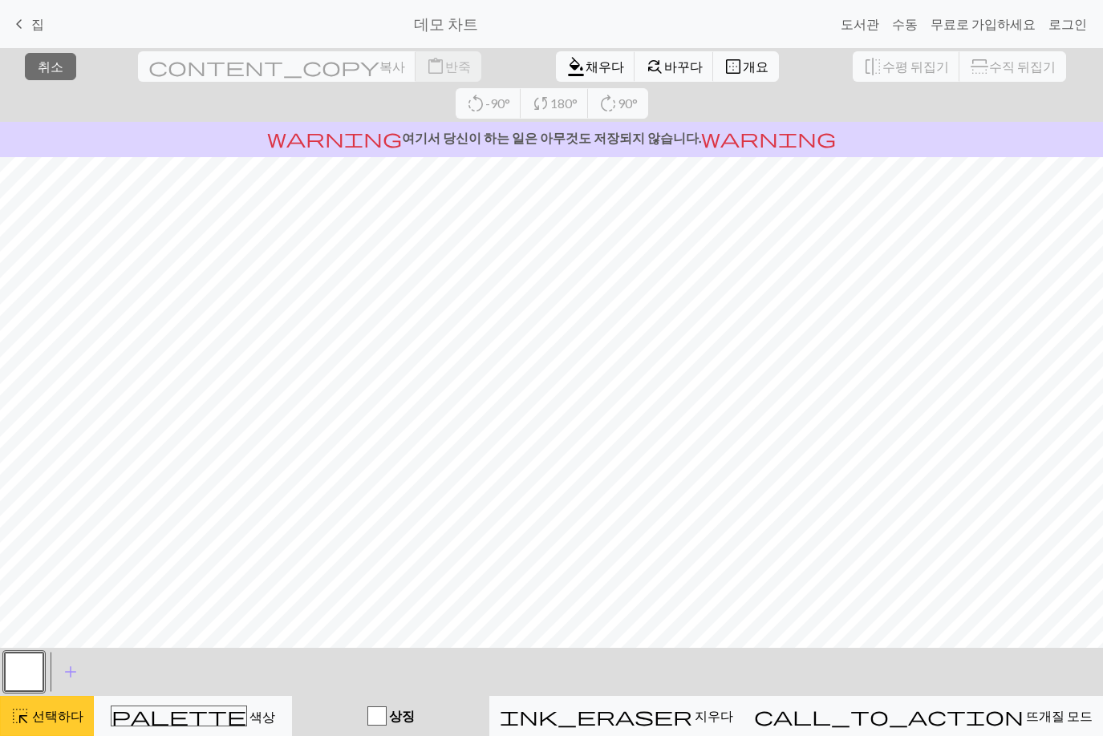
click at [67, 700] on font "선택하다" at bounding box center [57, 715] width 51 height 15
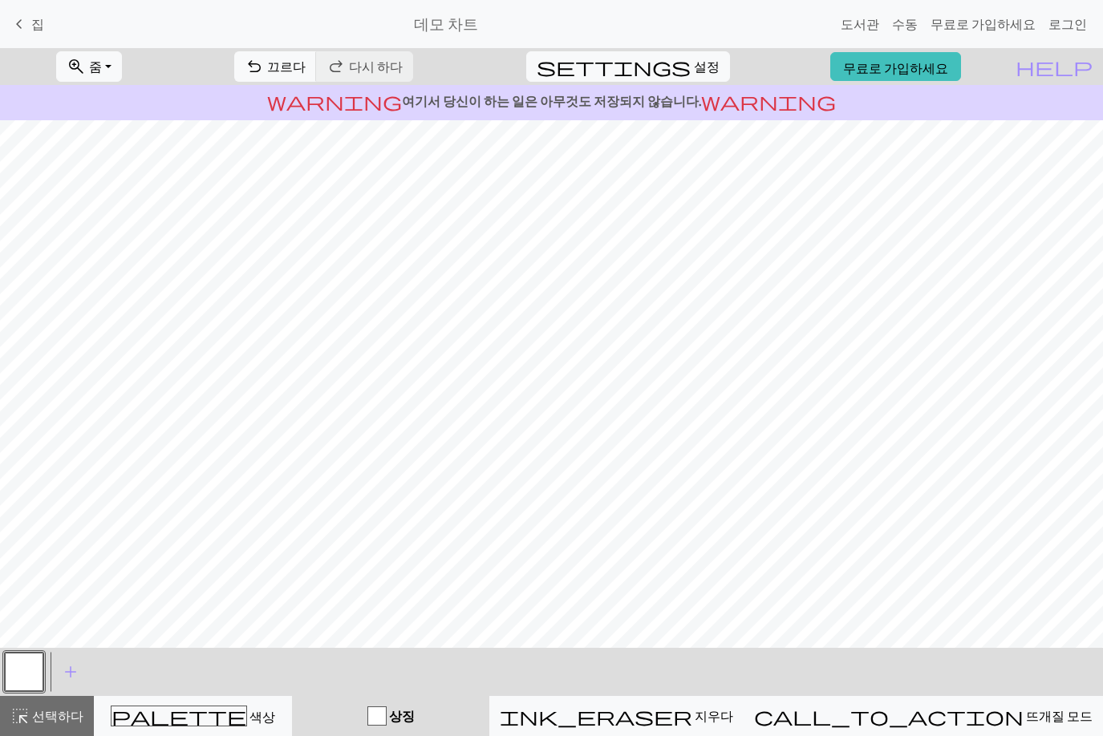
click at [452, 700] on button "상징" at bounding box center [390, 716] width 197 height 40
click at [42, 670] on button "button" at bounding box center [24, 672] width 38 height 38
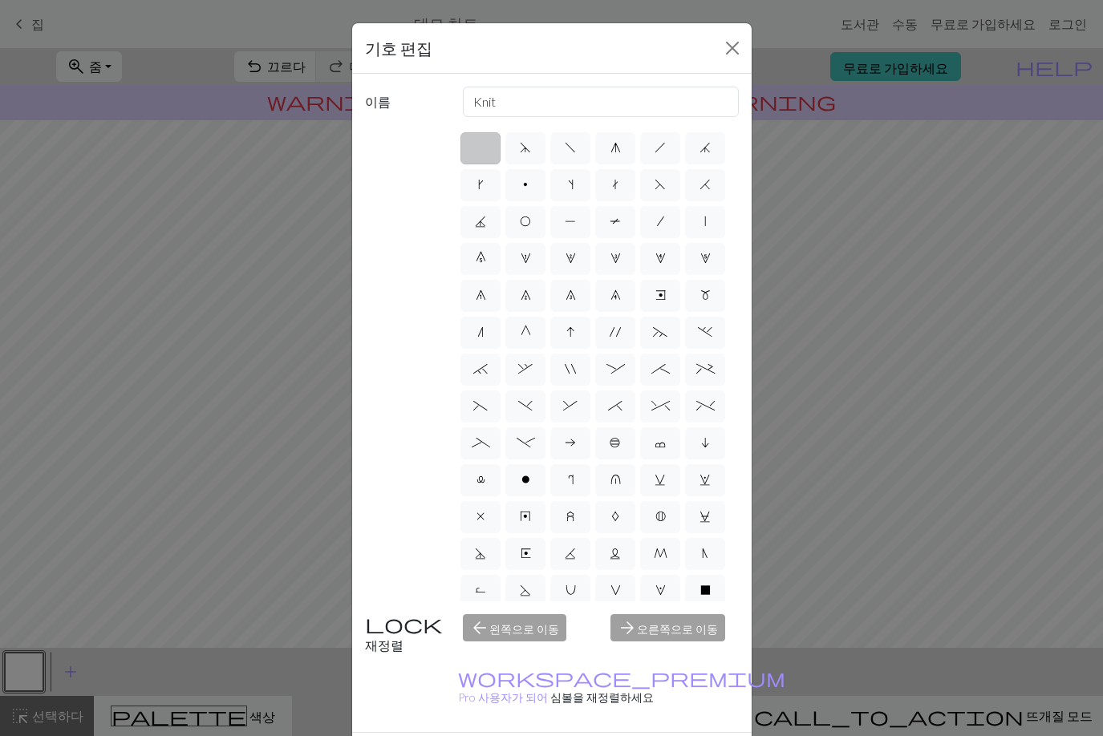
click at [165, 700] on div "기호 편집 이름 Knit d f g h j k p s t F H J O P T / | 0 1 2 3 4 5 6 7 8 9 e m n G I '…" at bounding box center [551, 368] width 1103 height 736
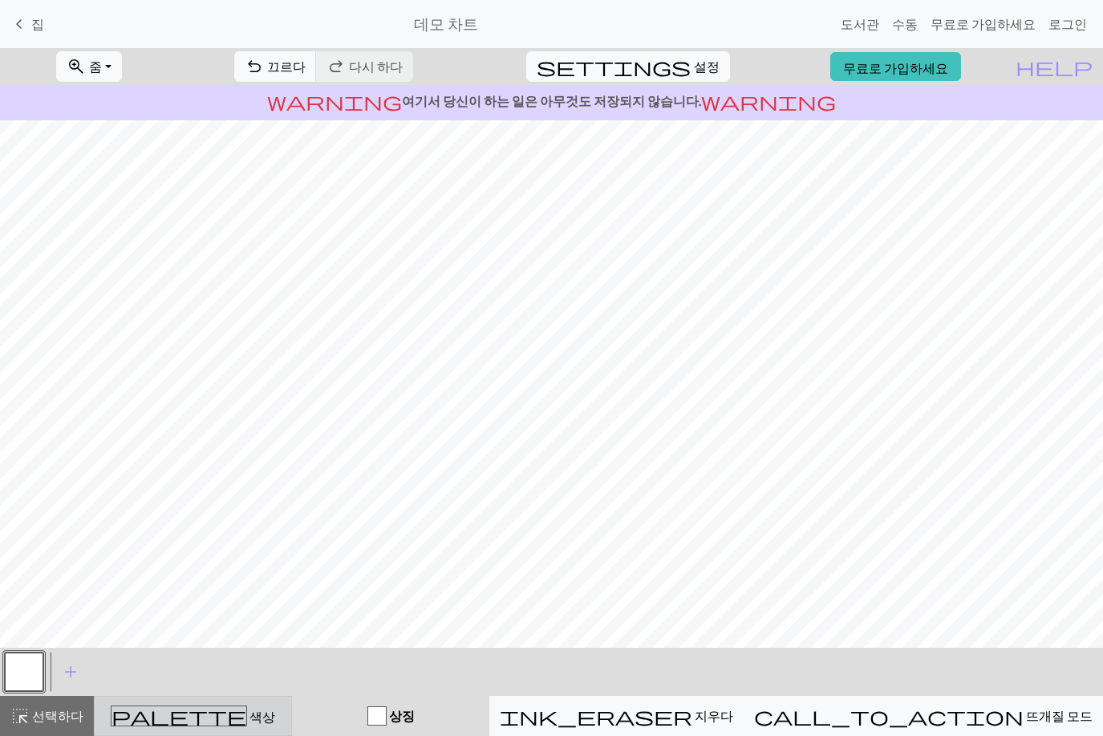
click at [206, 700] on button "palette 색상 색상" at bounding box center [193, 716] width 198 height 40
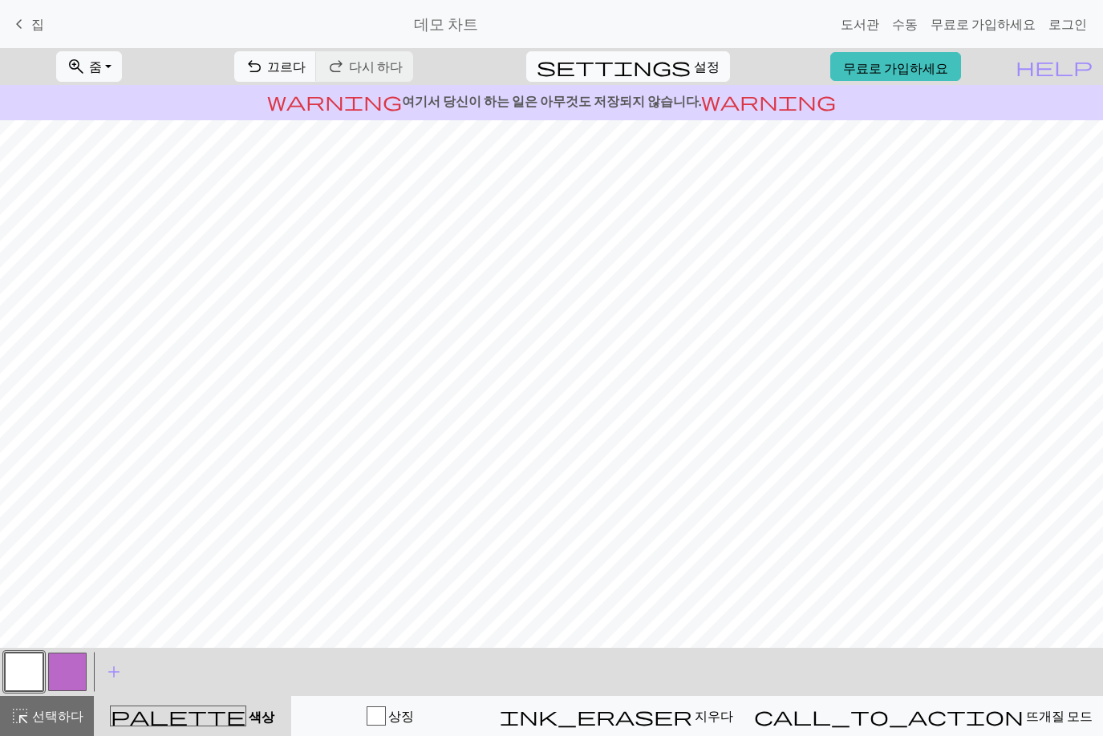
click at [694, 57] on span "설정" at bounding box center [707, 66] width 26 height 19
select select "aran"
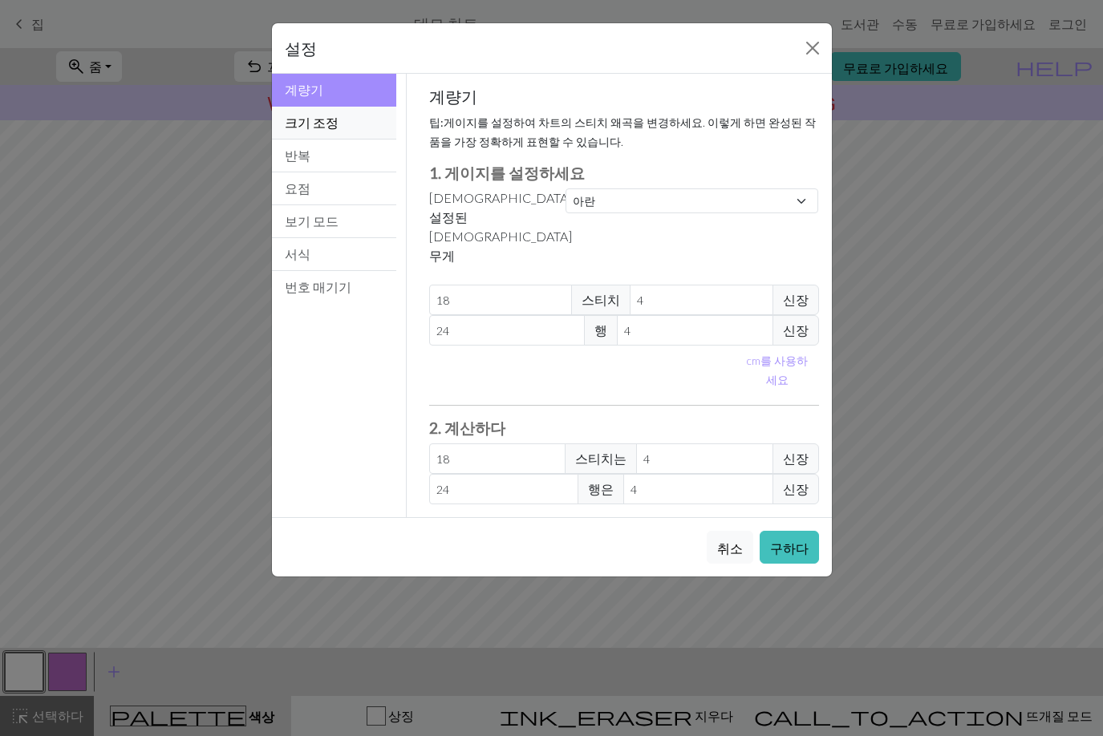
click at [374, 115] on button "크기 조정" at bounding box center [334, 123] width 125 height 33
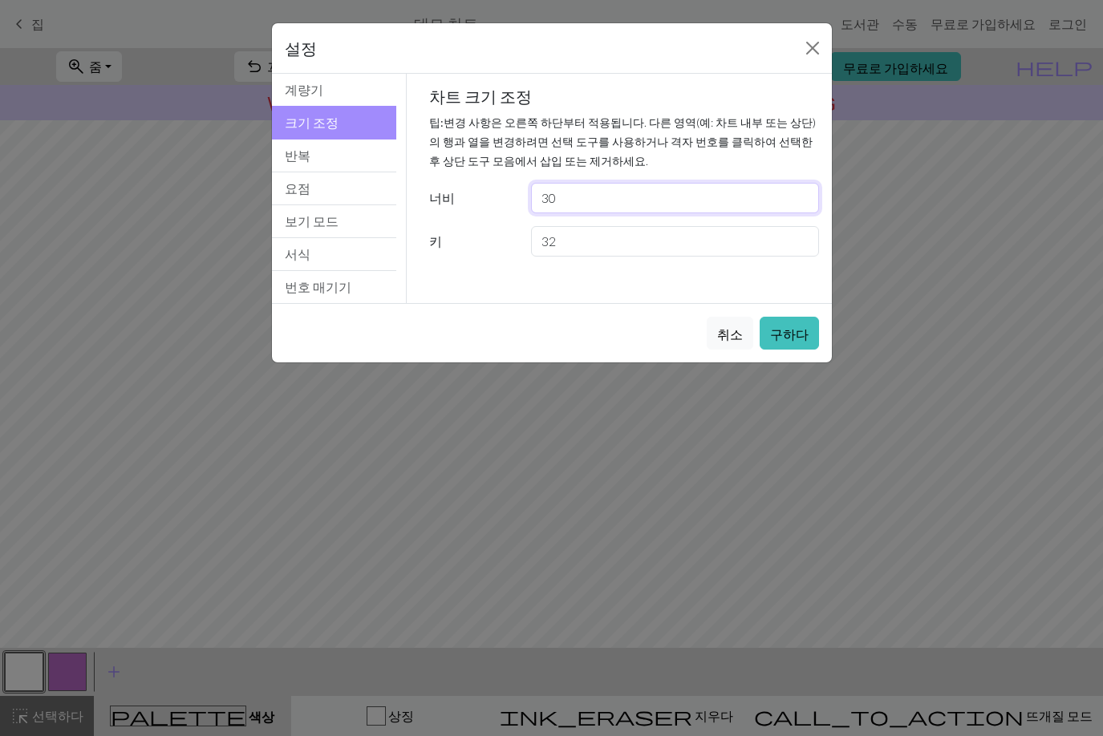
drag, startPoint x: 587, startPoint y: 212, endPoint x: 451, endPoint y: 207, distance: 135.6
click at [451, 207] on div "너비 30" at bounding box center [623, 198] width 409 height 30
type input "75"
drag, startPoint x: 564, startPoint y: 245, endPoint x: 490, endPoint y: 233, distance: 74.9
click at [490, 233] on div "키 32" at bounding box center [623, 241] width 409 height 30
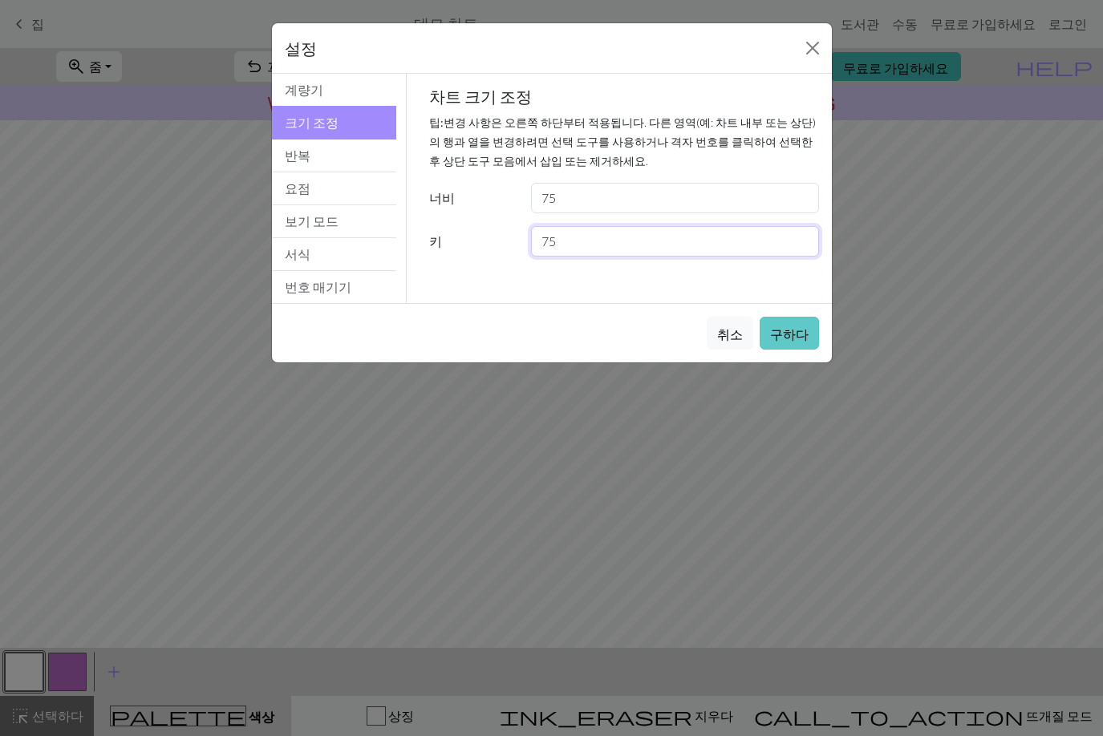
type input "75"
click at [765, 331] on button "구하다" at bounding box center [788, 333] width 59 height 33
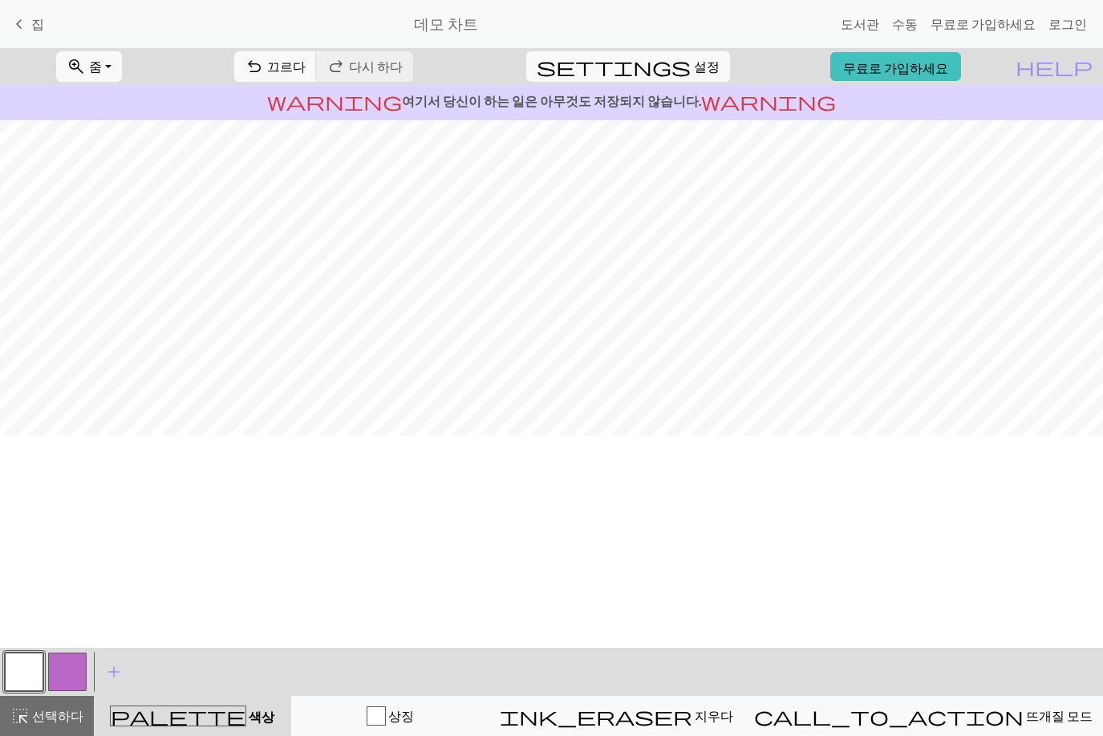
scroll to position [0, 0]
